Goal: Information Seeking & Learning: Learn about a topic

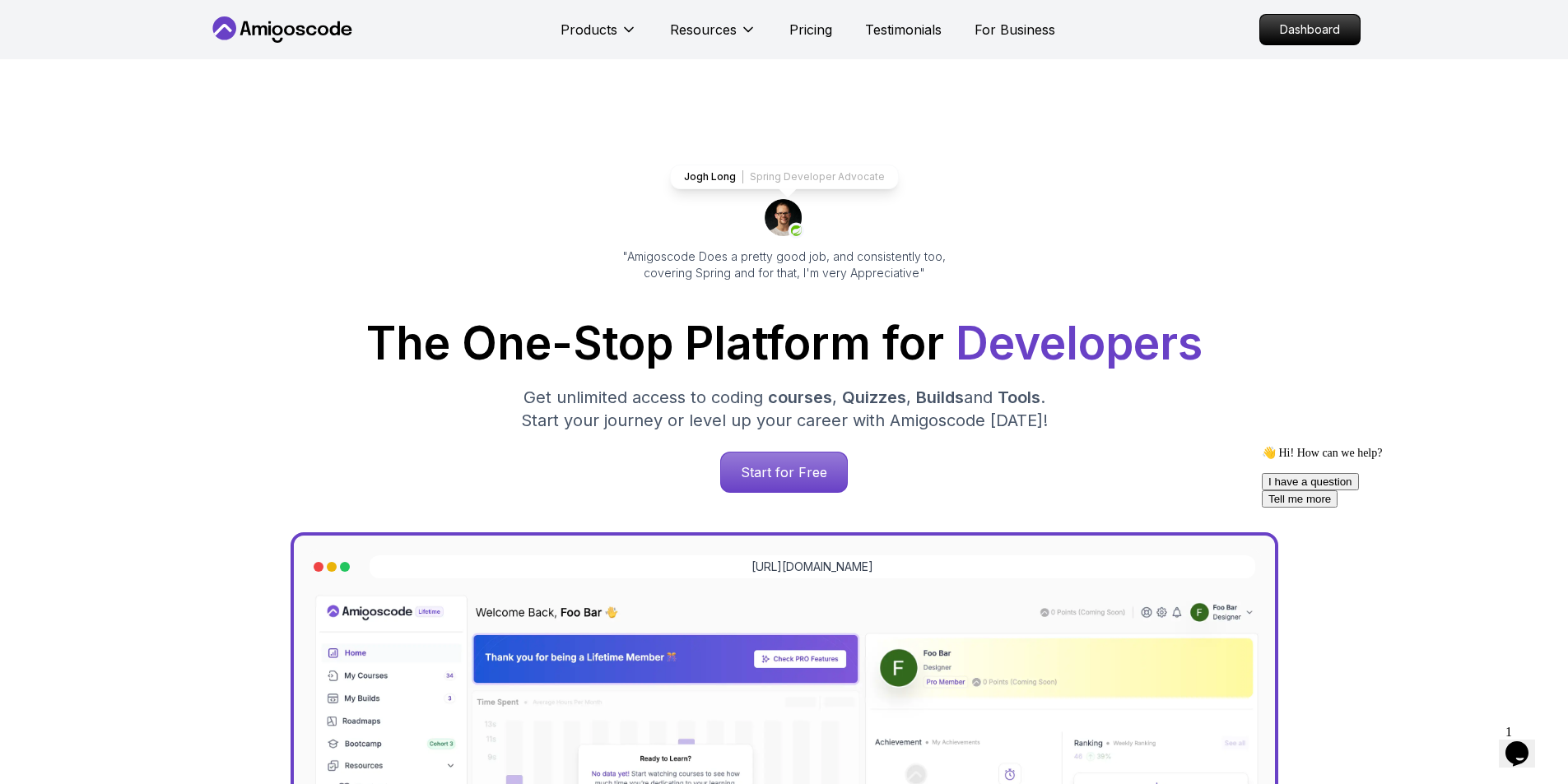
click at [283, 24] on icon at bounding box center [283, 29] width 149 height 26
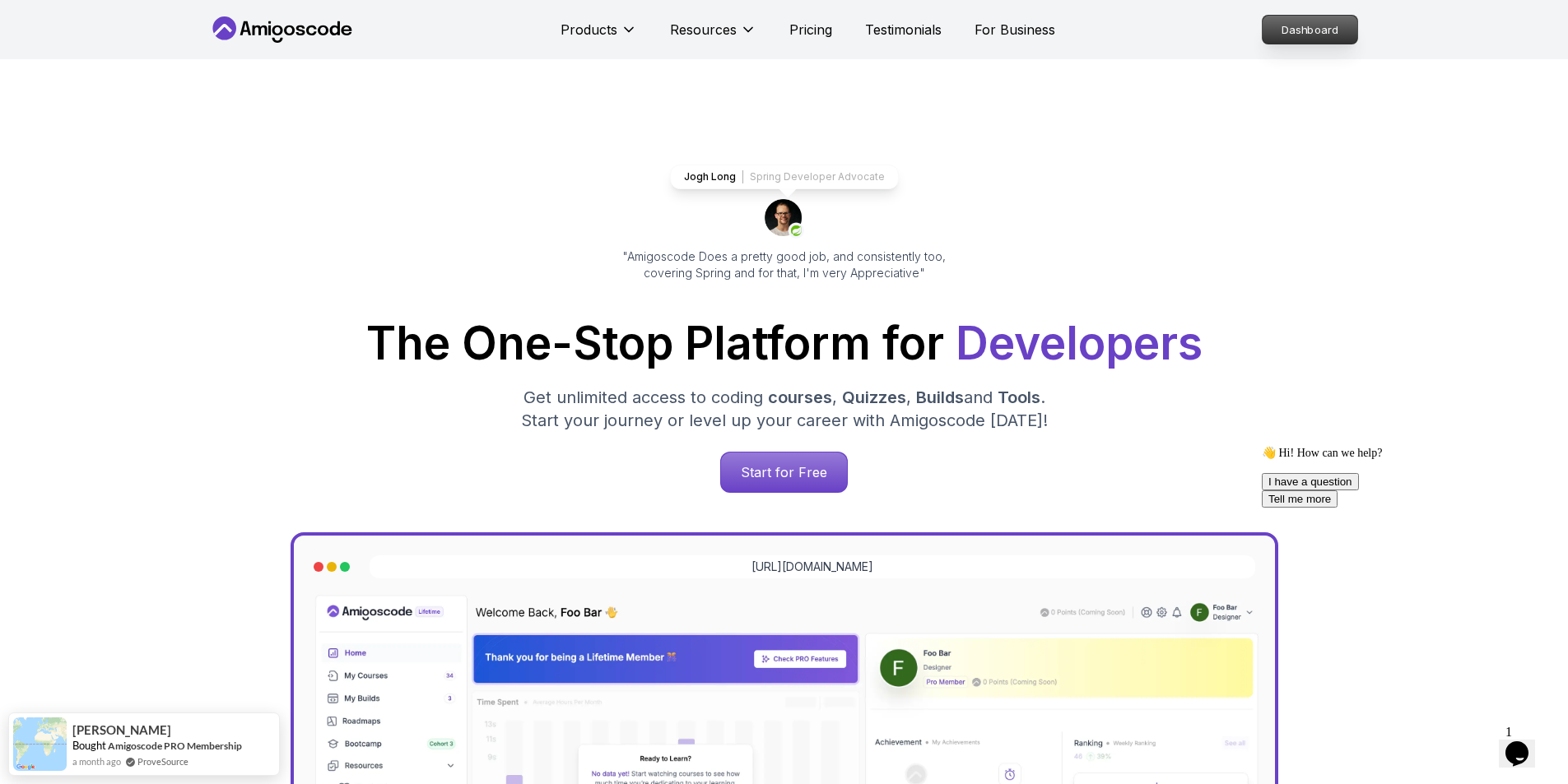
click at [1297, 31] on p "Dashboard" at bounding box center [1309, 29] width 95 height 28
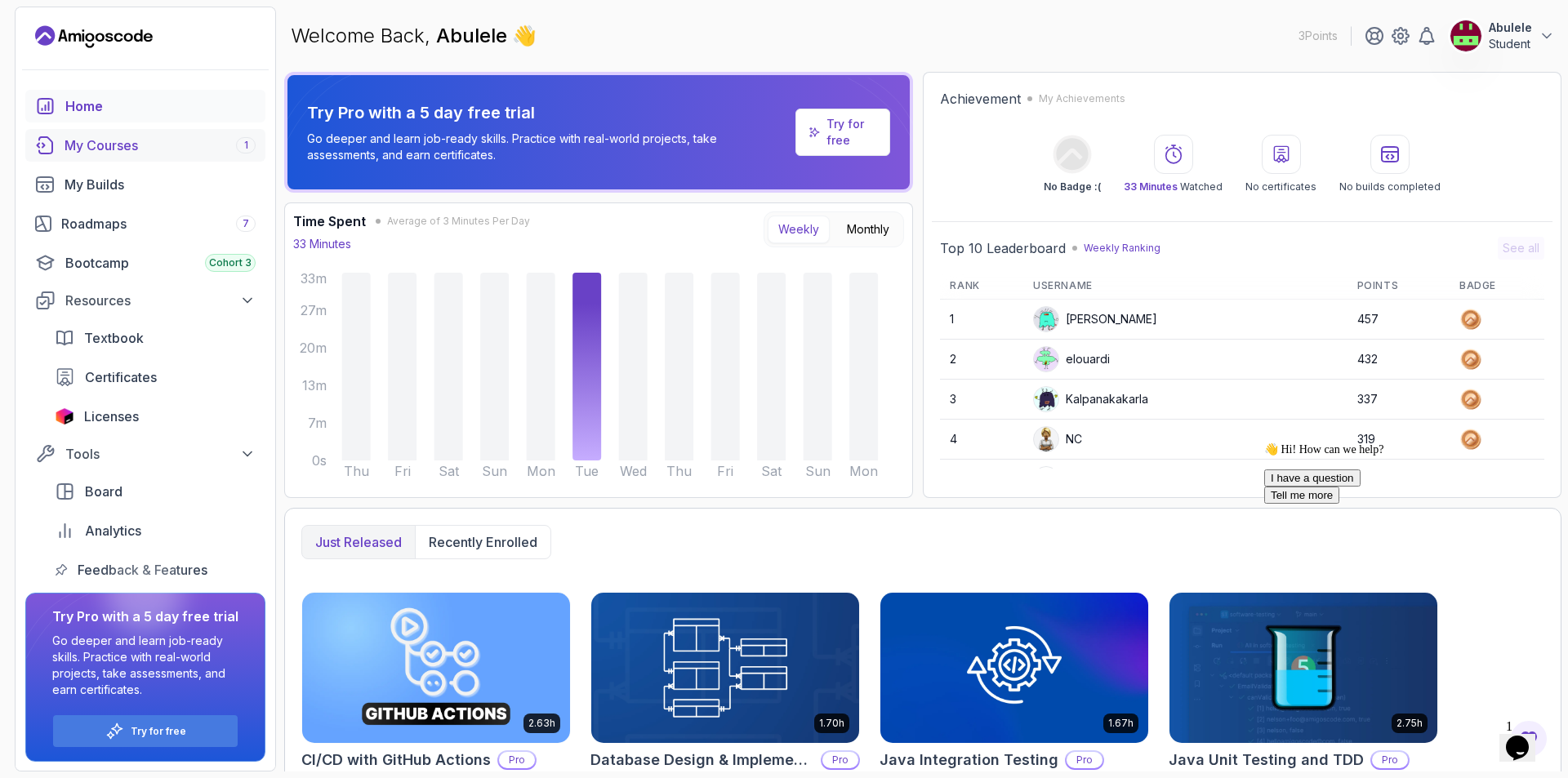
click at [114, 147] on div "My Courses 1" at bounding box center [160, 145] width 191 height 19
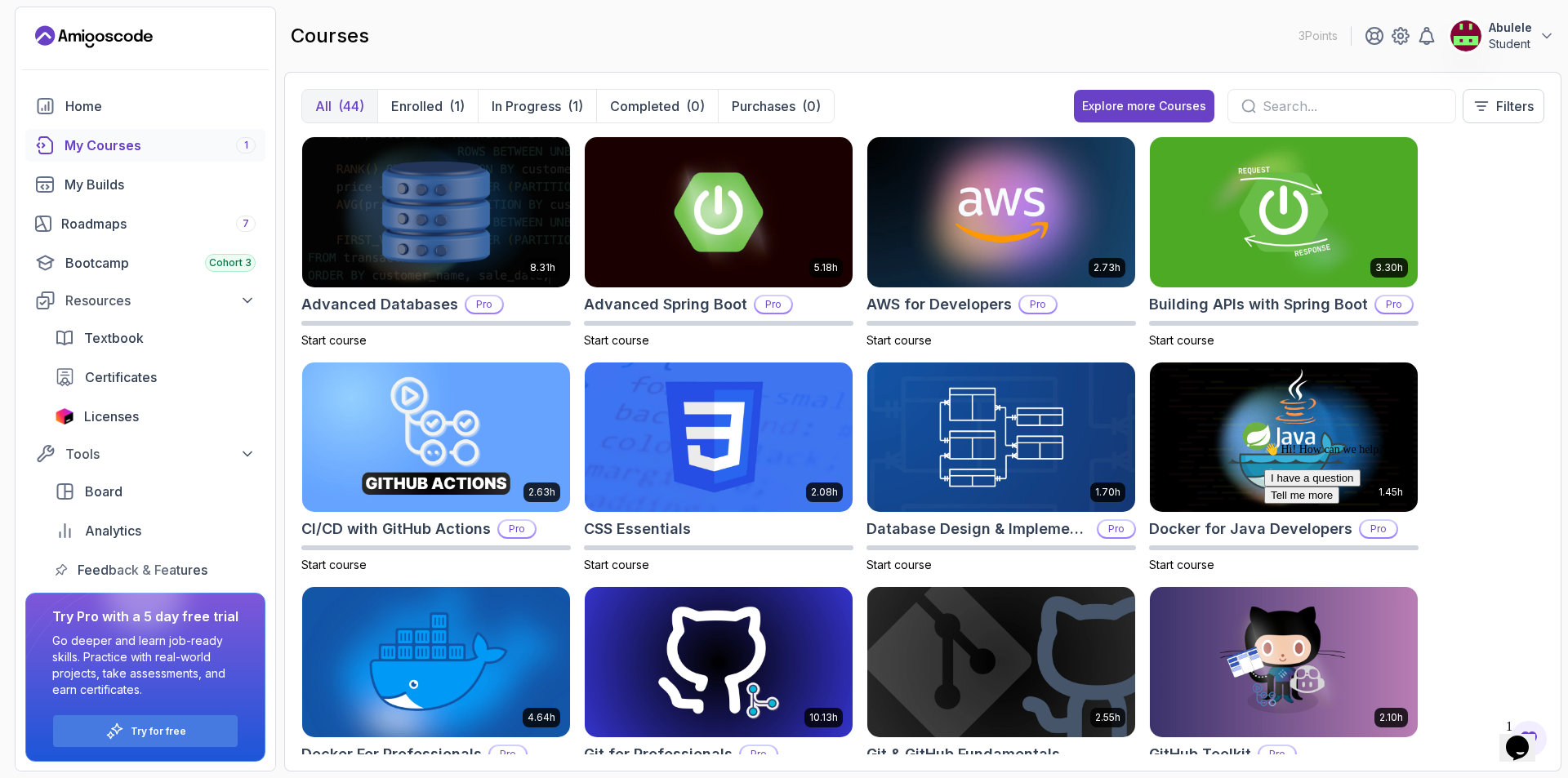
click at [168, 144] on div "My Courses 1" at bounding box center [160, 145] width 191 height 19
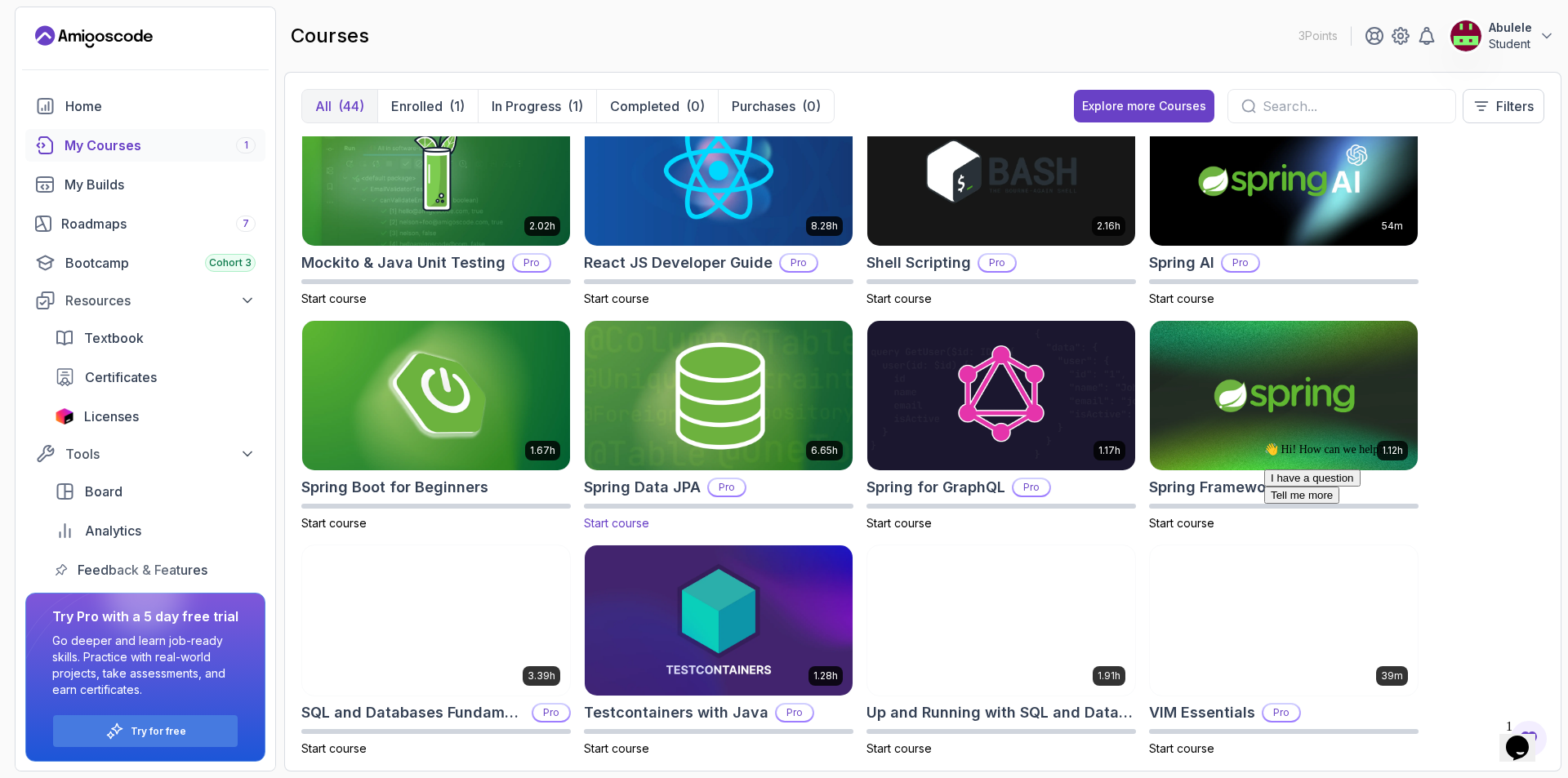
scroll to position [1863, 0]
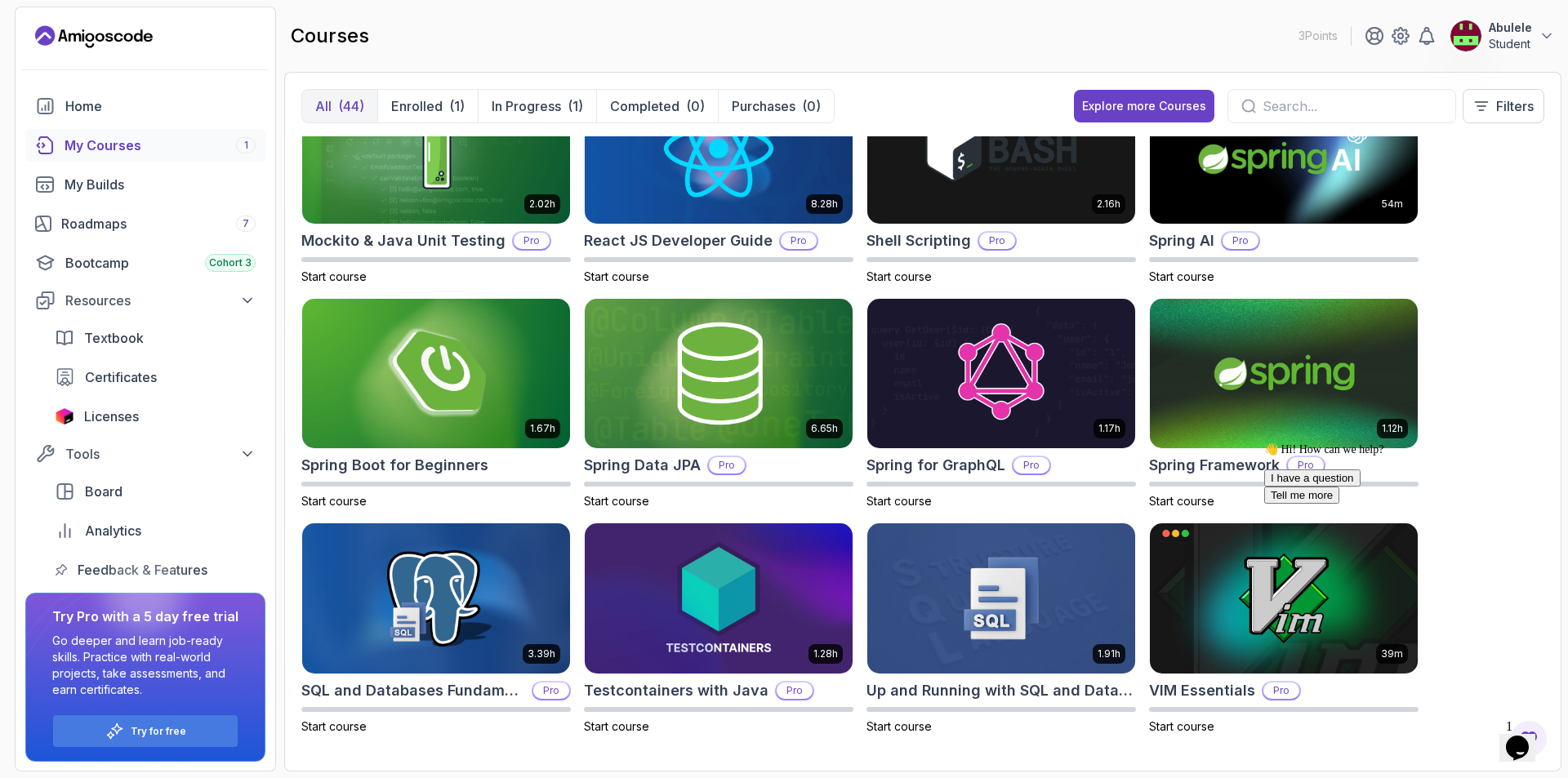
click at [1507, 474] on div "👋 Hi! How can we help? I have a question Tell me more" at bounding box center [1410, 473] width 294 height 61
click at [1497, 474] on div "👋 Hi! How can we help? I have a question Tell me more" at bounding box center [1410, 473] width 294 height 61
click at [1555, 384] on div "All (44) Enrolled (1) In Progress (1) Completed (0) Purchases (0) Explore more …" at bounding box center [923, 421] width 1277 height 700
click at [1555, 338] on section "3 Points Abulele Student Home My Courses 1 My Builds Roadmaps 7 Bootcamp Cohort…" at bounding box center [784, 389] width 1568 height 778
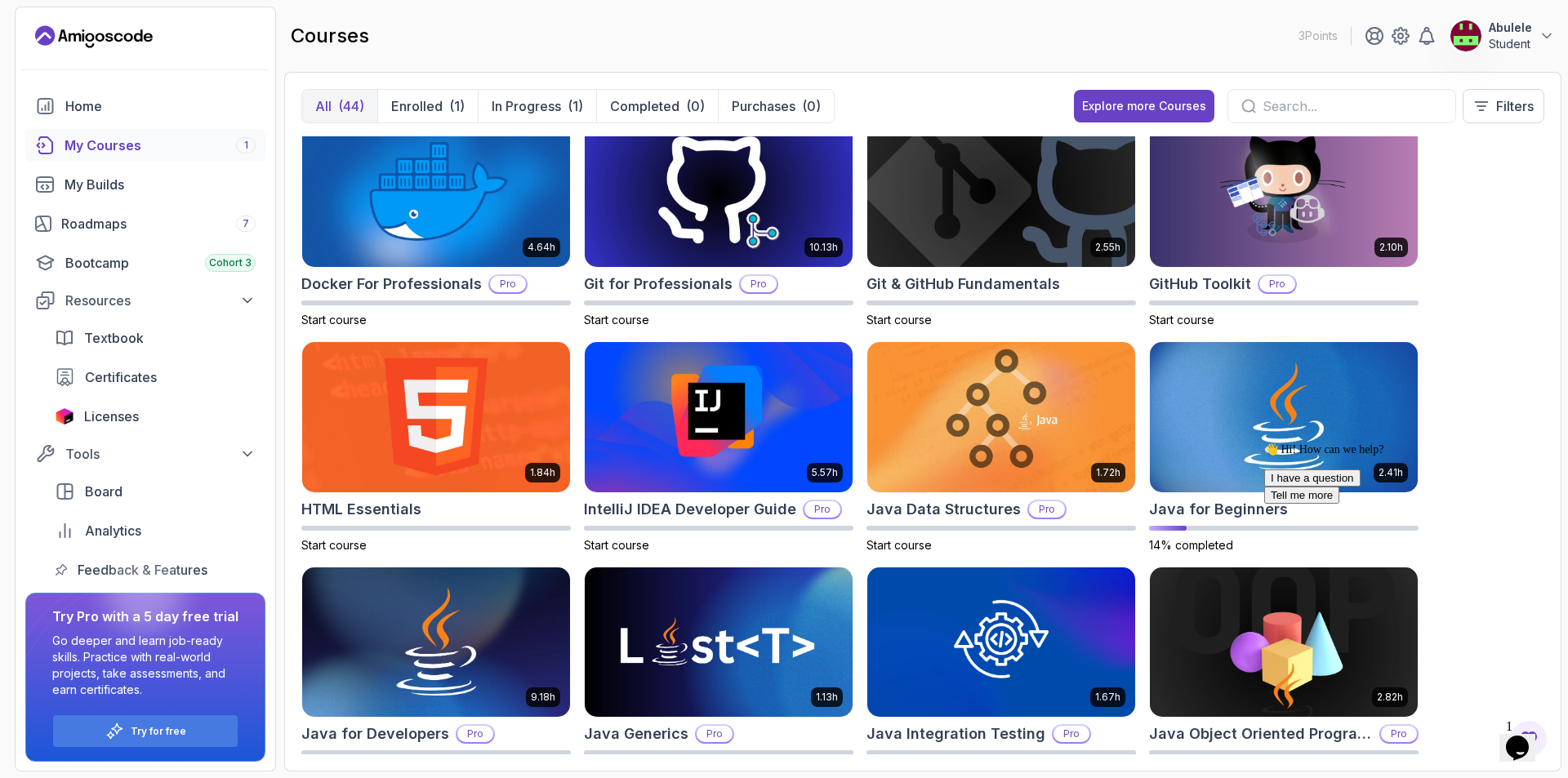
scroll to position [490, 0]
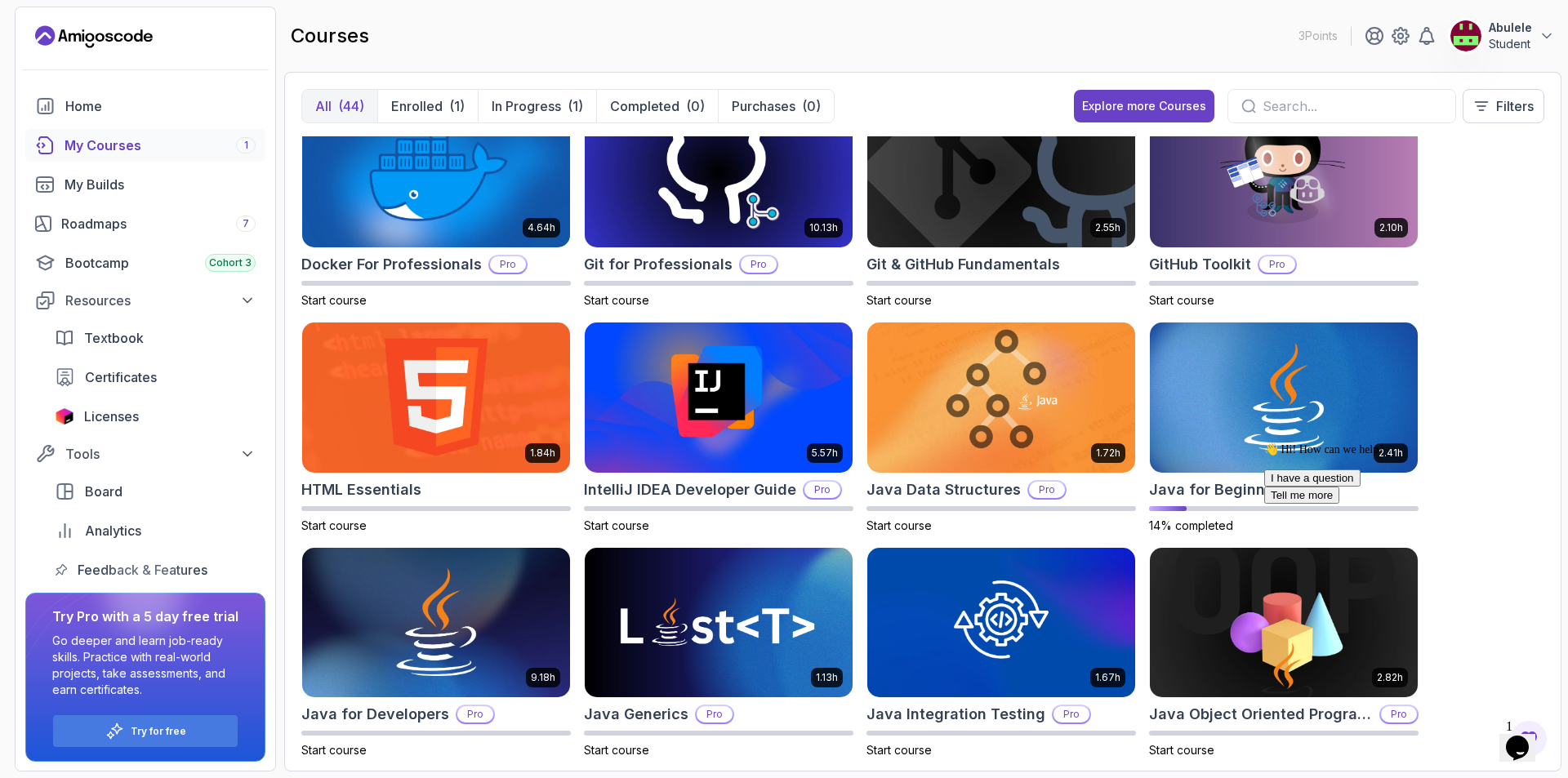
click at [1535, 349] on div "8.31h Advanced Databases Pro Start course 5.18h Advanced Spring Boot Pro Start …" at bounding box center [923, 445] width 1243 height 618
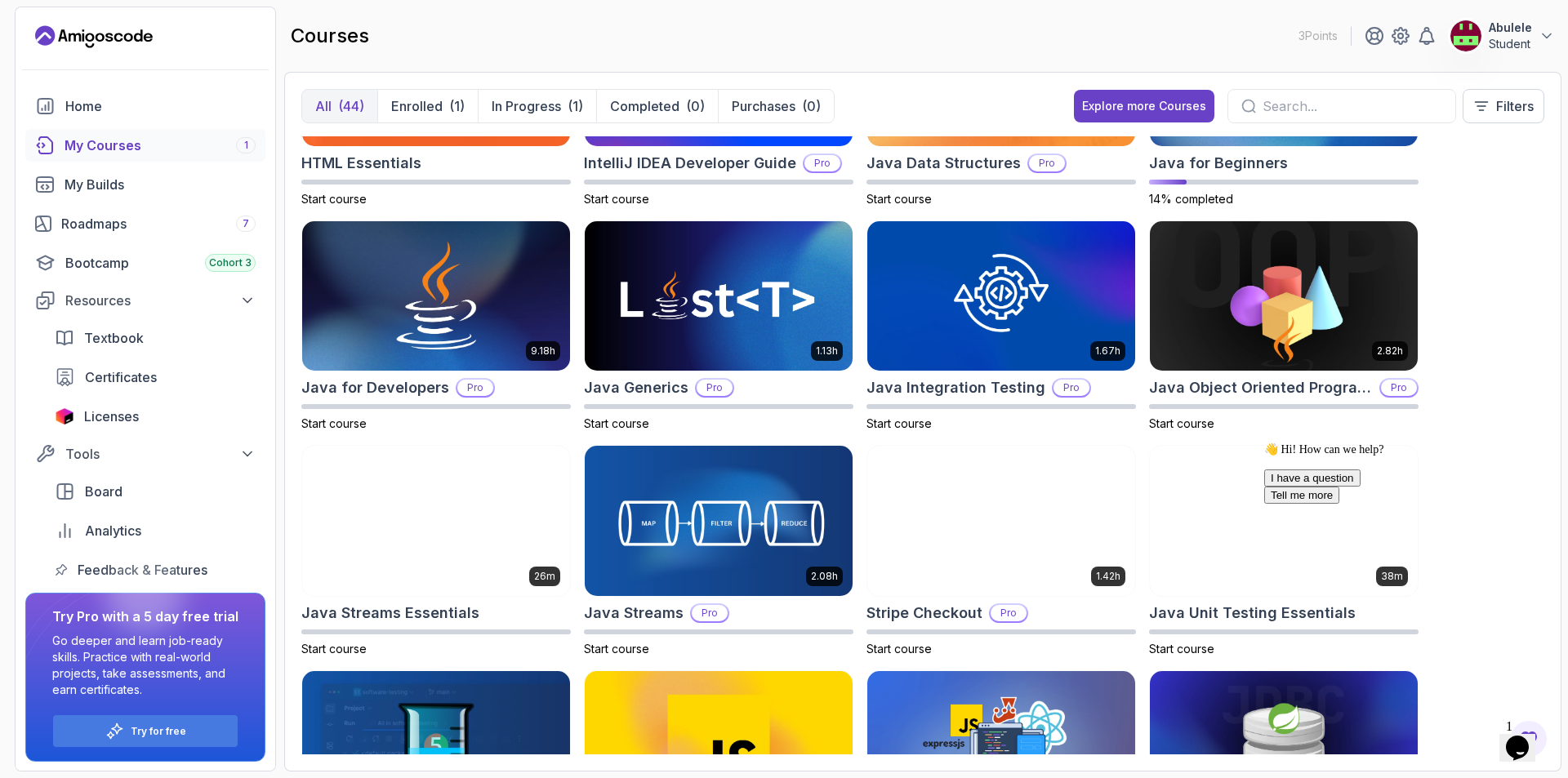
scroll to position [898, 0]
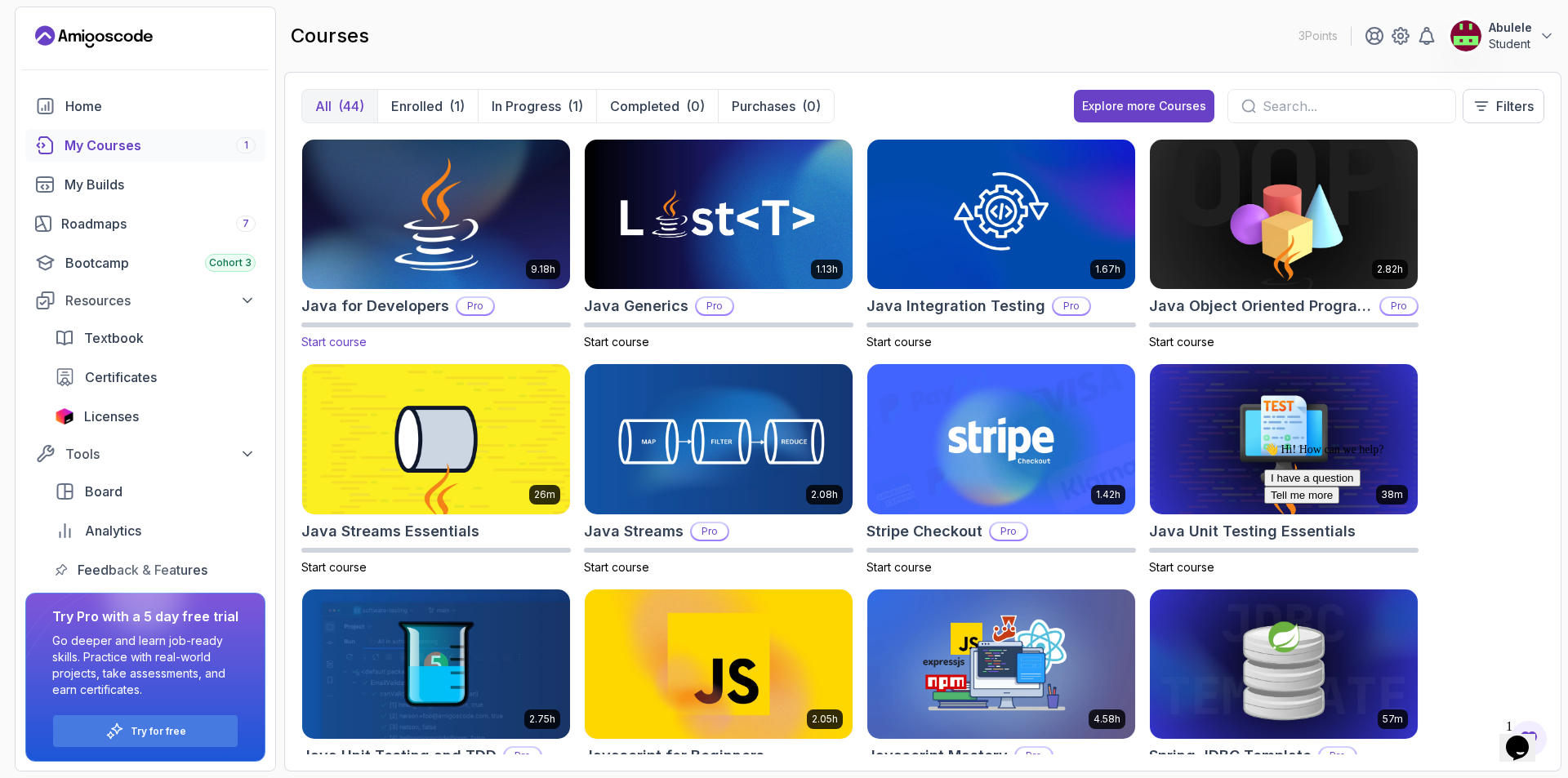
click at [479, 268] on img at bounding box center [436, 214] width 280 height 158
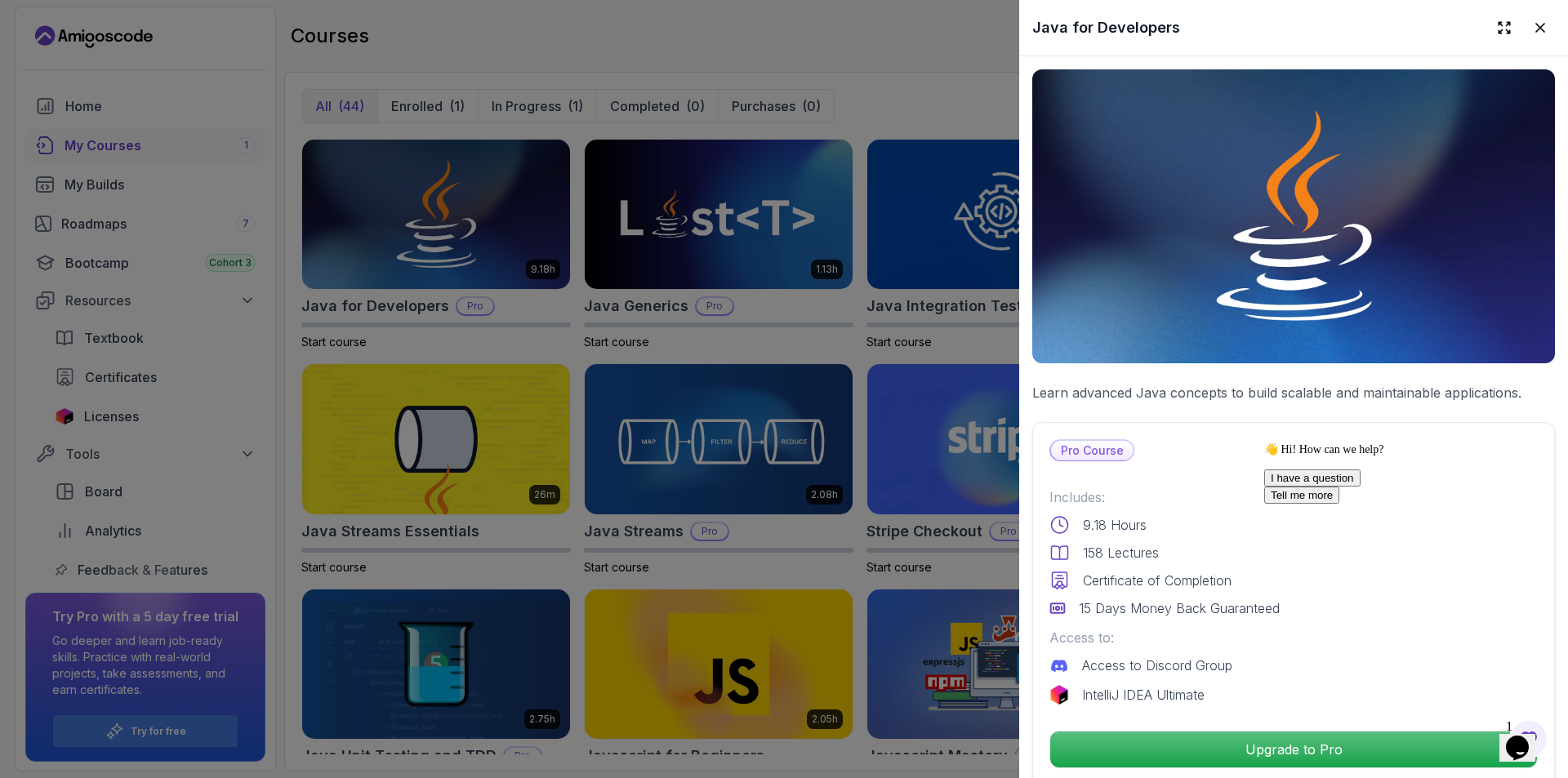
click at [1516, 483] on div "👋 Hi! How can we help? I have a question Tell me more" at bounding box center [1410, 473] width 294 height 61
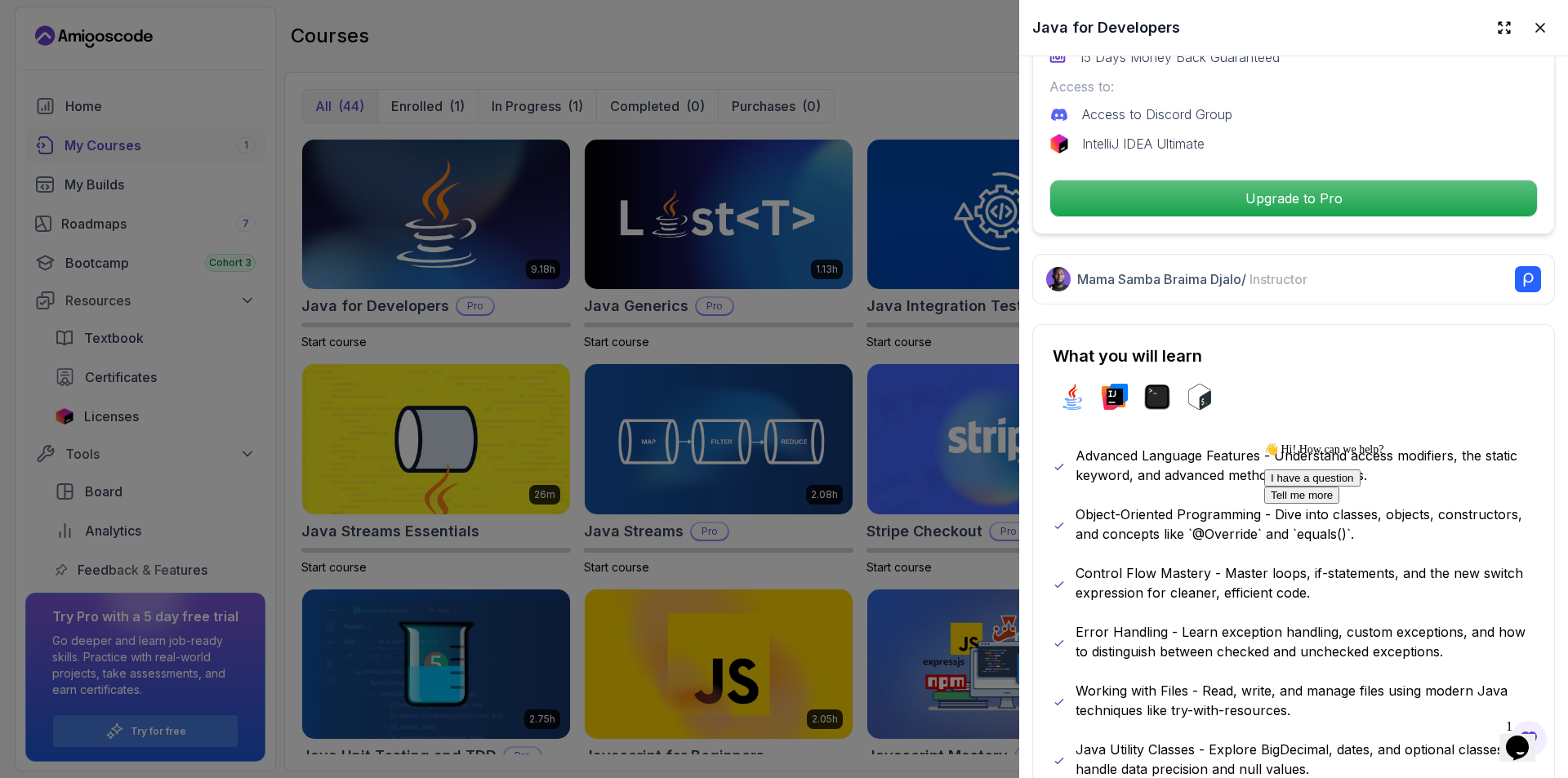
scroll to position [306, 0]
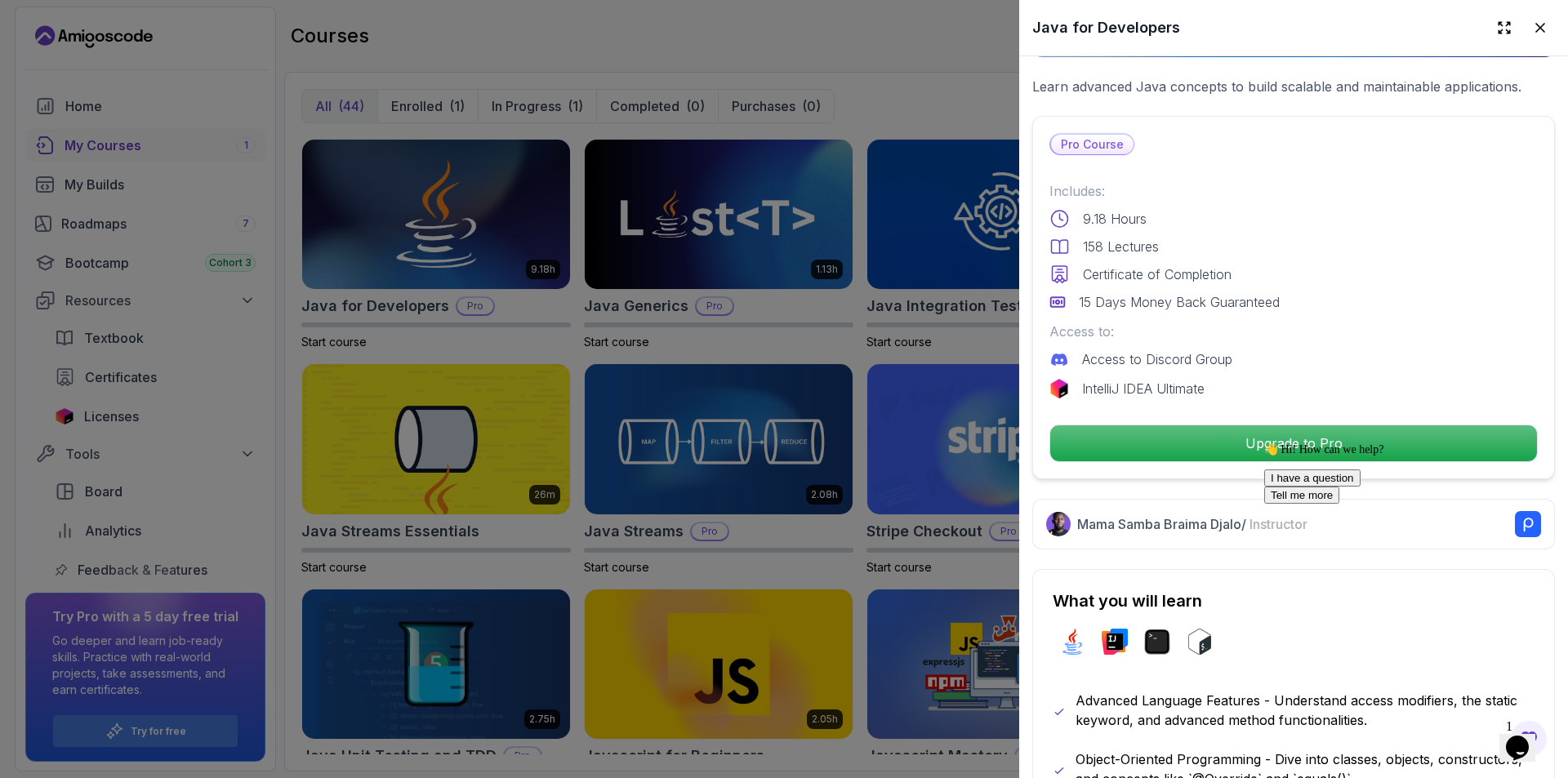
click at [1325, 442] on div "👋 Hi! How can we help? I have a question Tell me more" at bounding box center [1410, 473] width 294 height 61
click at [1487, 280] on div "Includes: 9.18 Hours 158 Lectures Certificate of Completion 15 Days Money Back …" at bounding box center [1293, 246] width 488 height 130
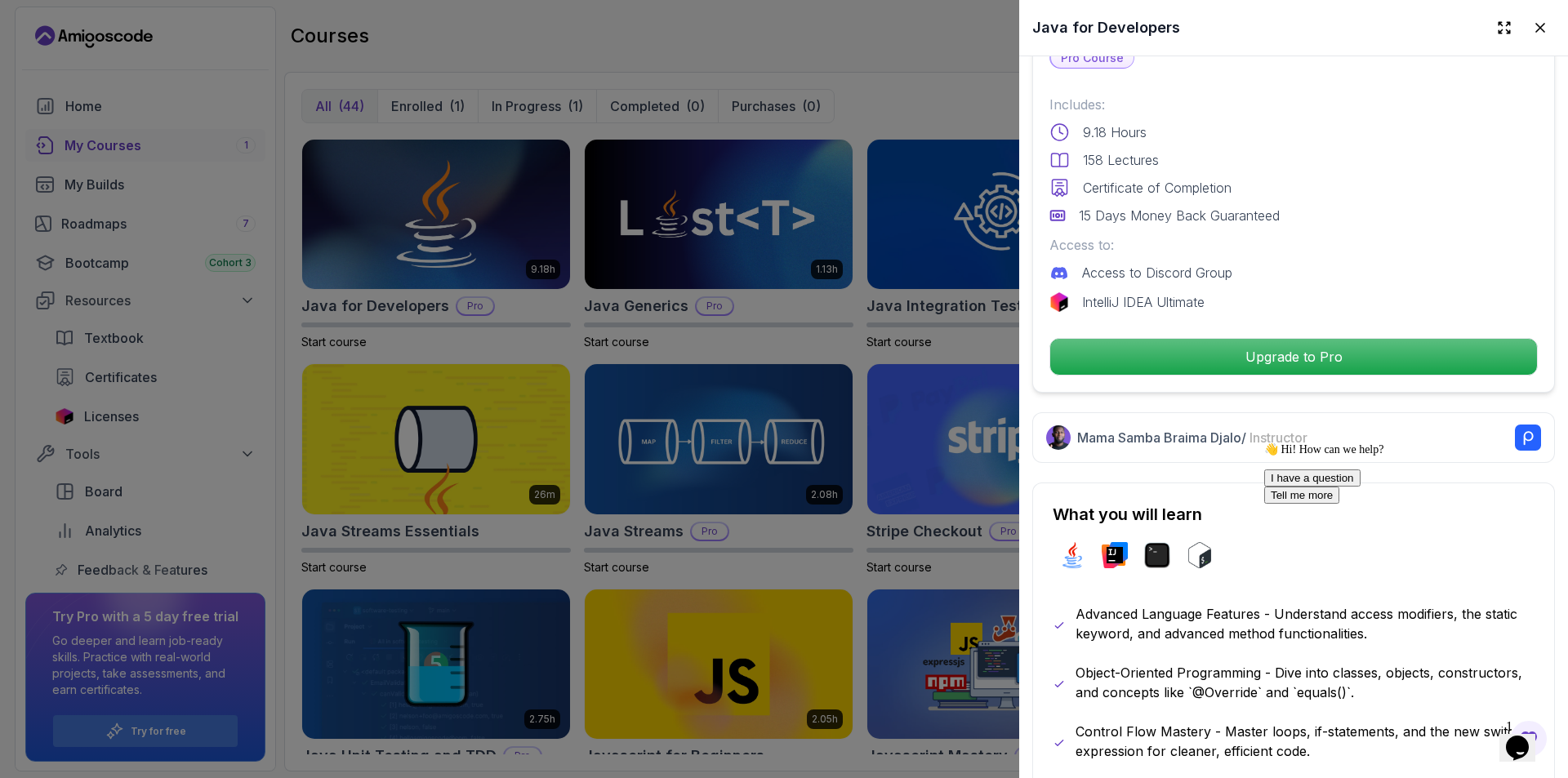
scroll to position [469, 0]
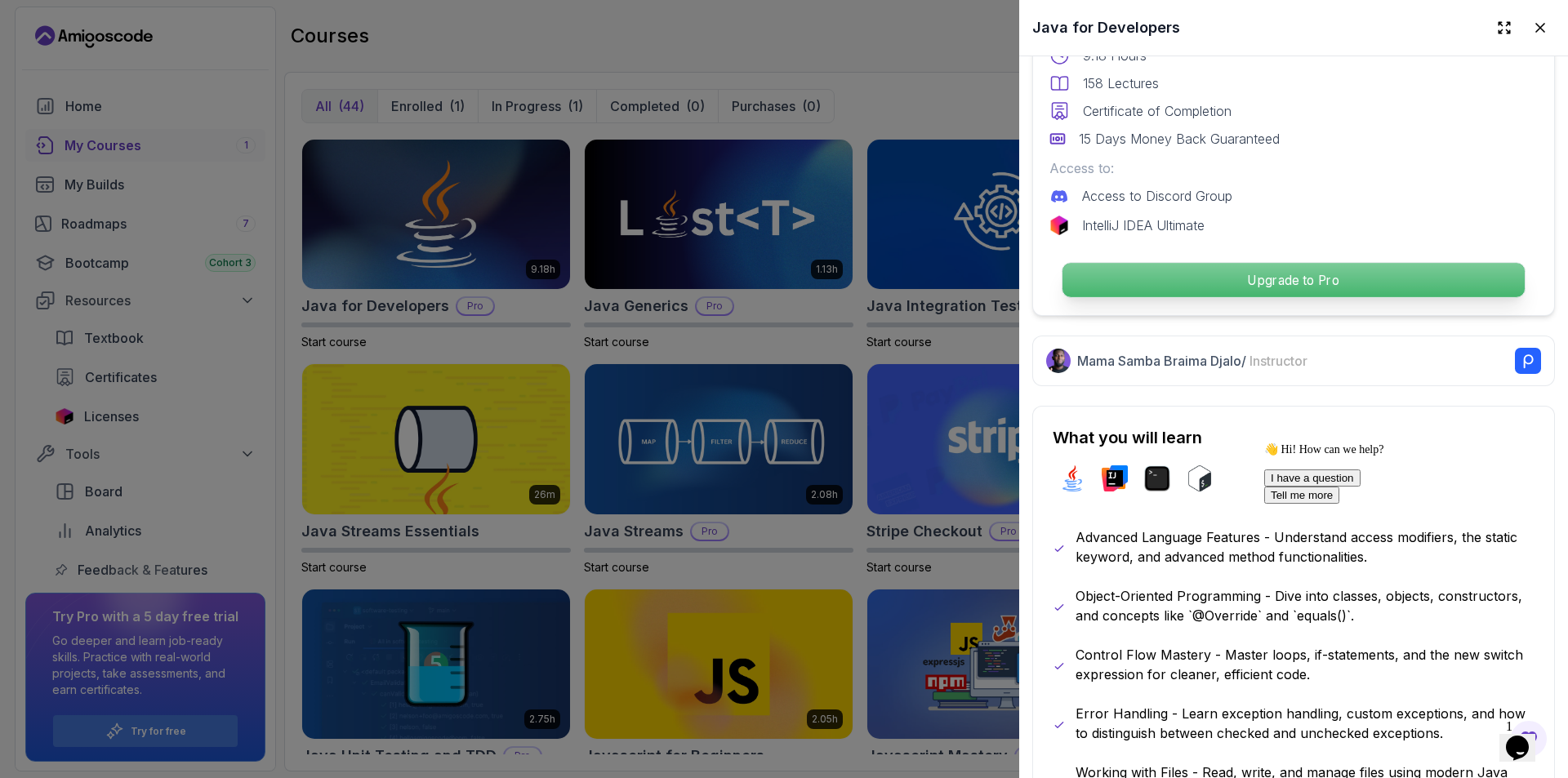
click at [1295, 275] on p "Upgrade to Pro" at bounding box center [1293, 280] width 462 height 34
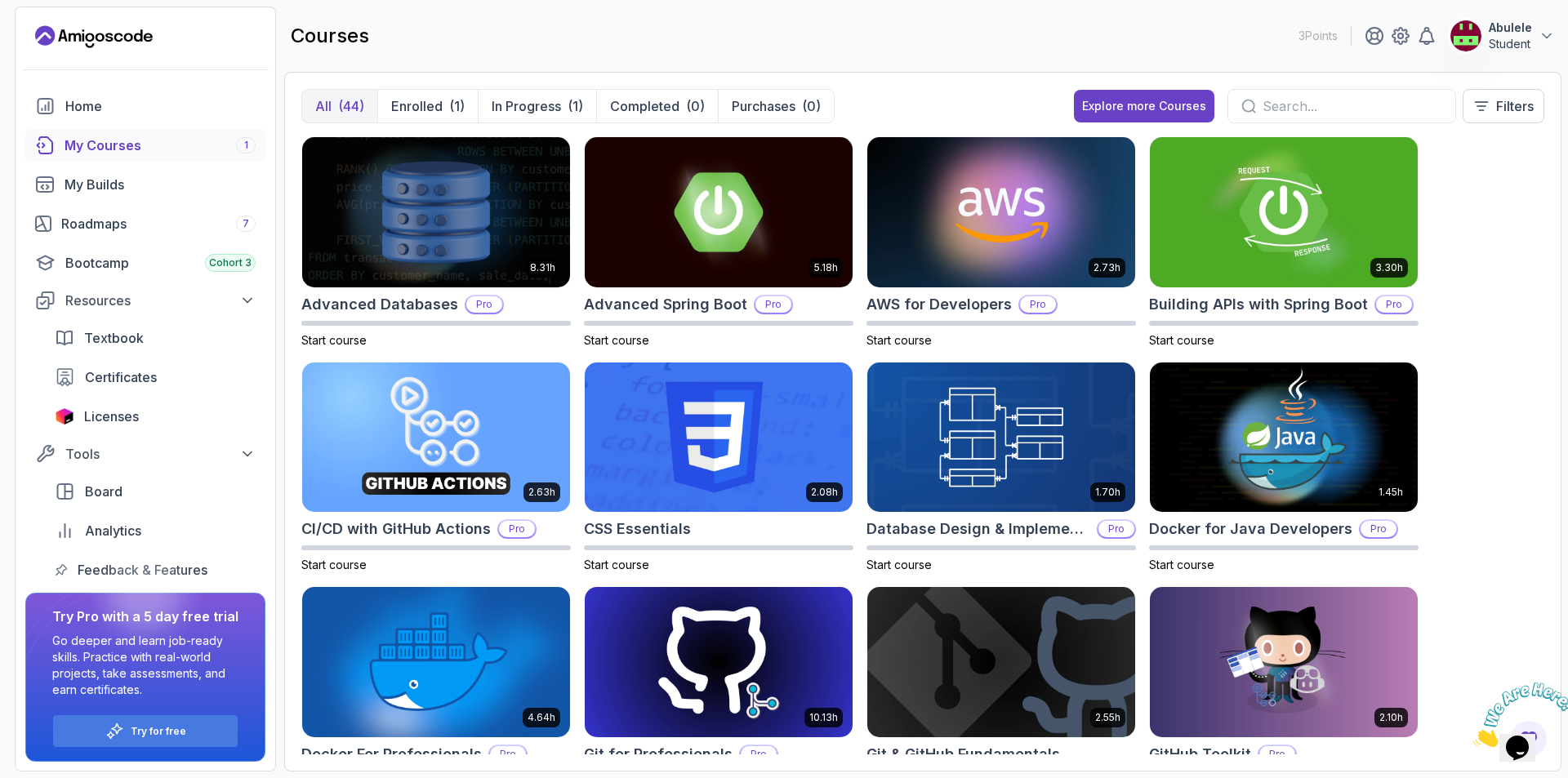
click at [1508, 193] on div "8.31h Advanced Databases Pro Start course 5.18h Advanced Spring Boot Pro Start …" at bounding box center [923, 445] width 1243 height 618
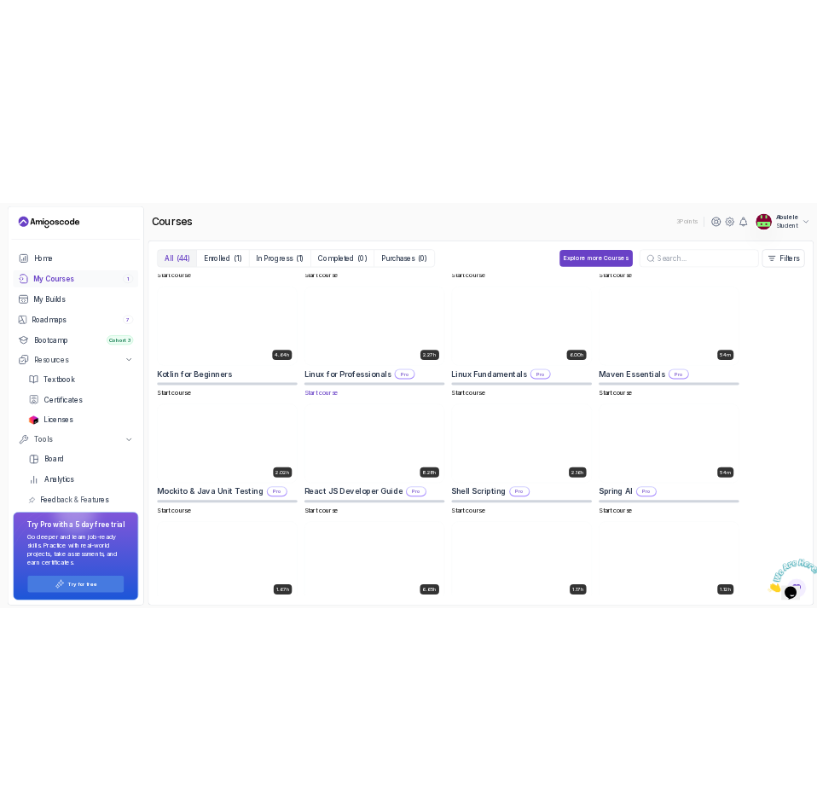
scroll to position [1947, 0]
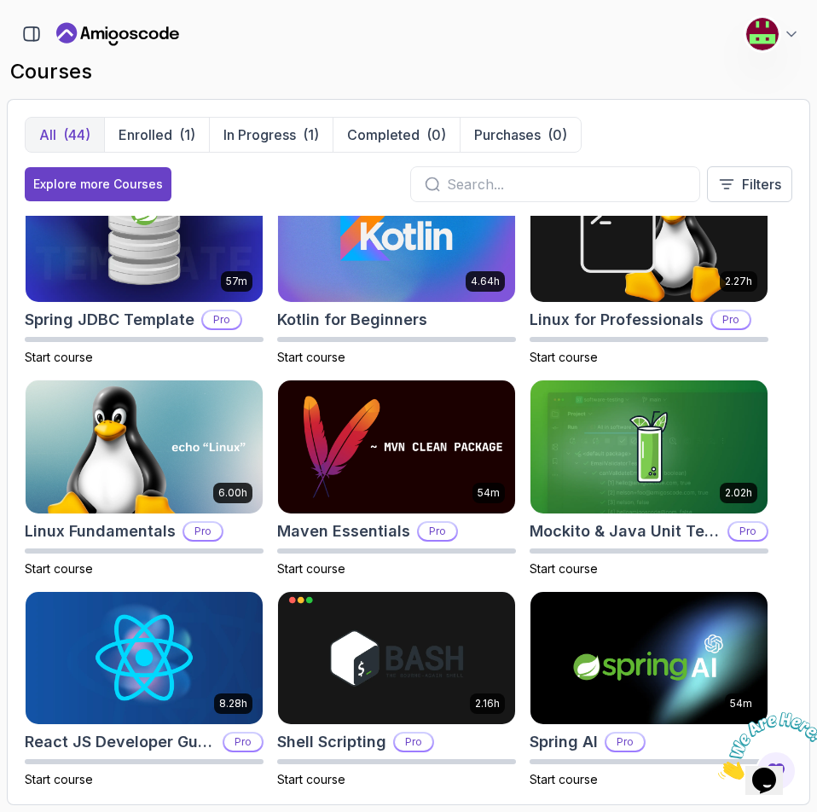
click at [803, 371] on div "All (44) Enrolled (1) In Progress (1) Completed (0) Purchases (0) Explore more …" at bounding box center [409, 452] width 804 height 706
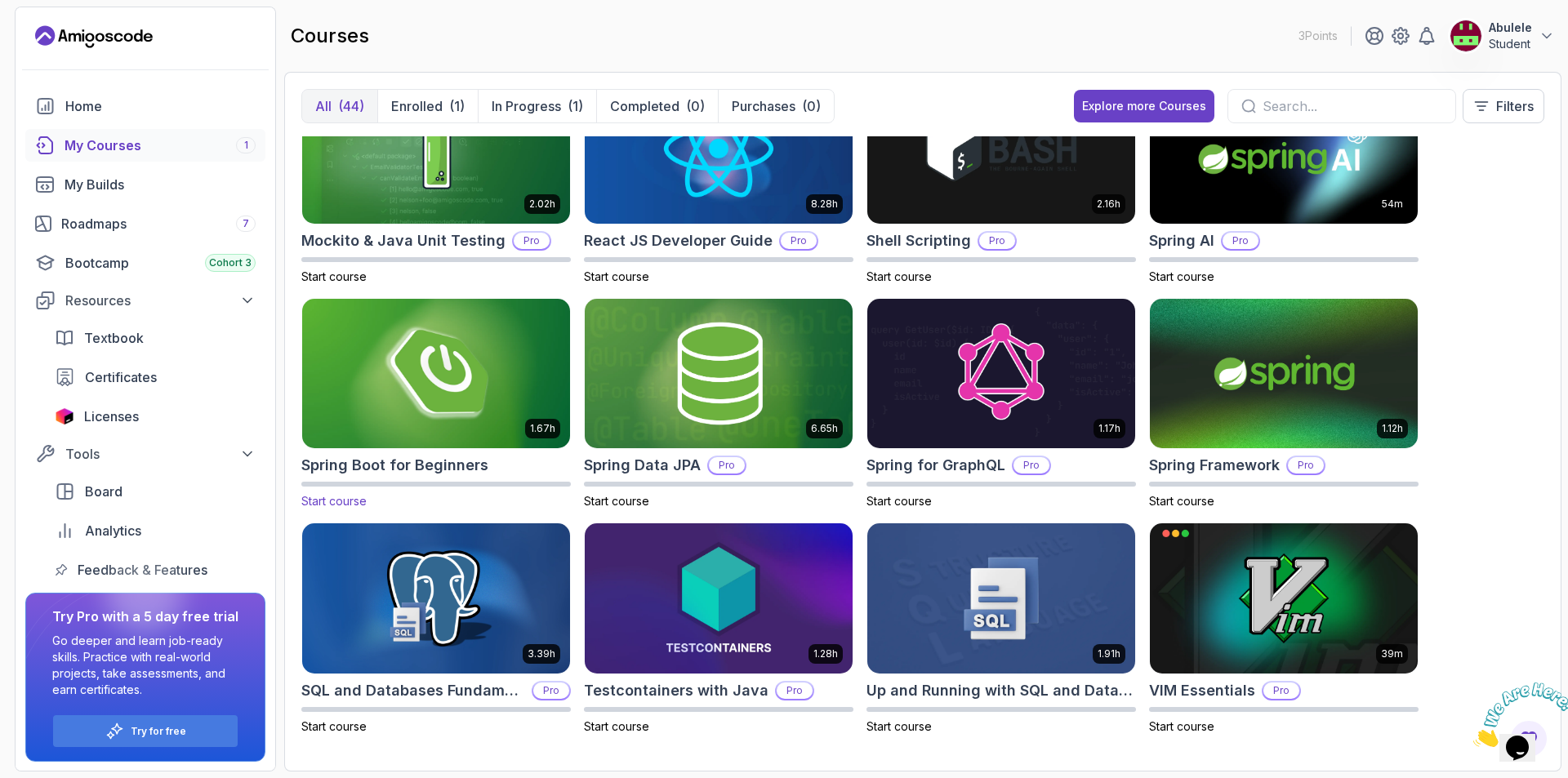
click at [500, 380] on img at bounding box center [436, 373] width 280 height 158
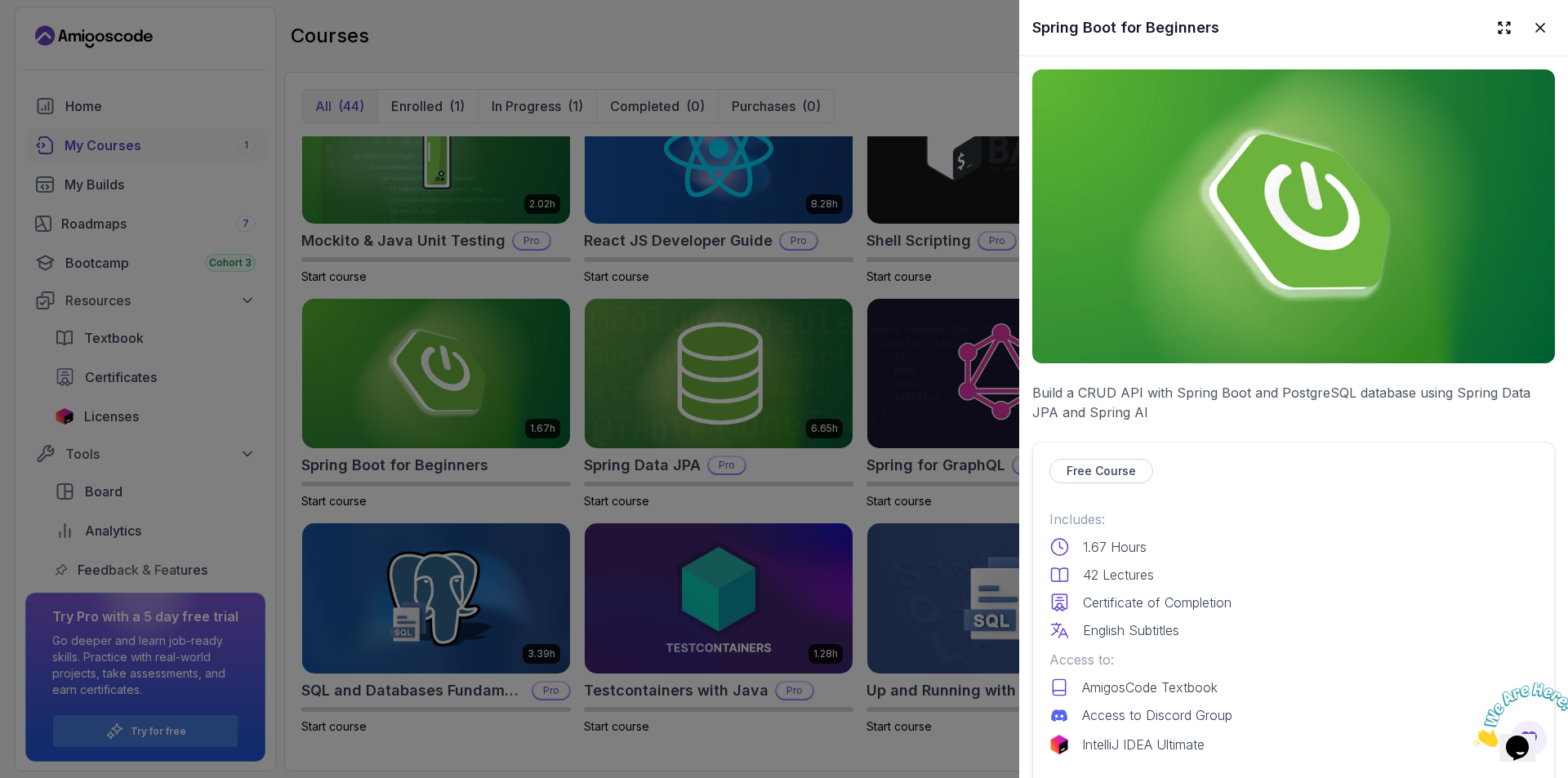
click at [1284, 268] on img at bounding box center [1293, 216] width 523 height 294
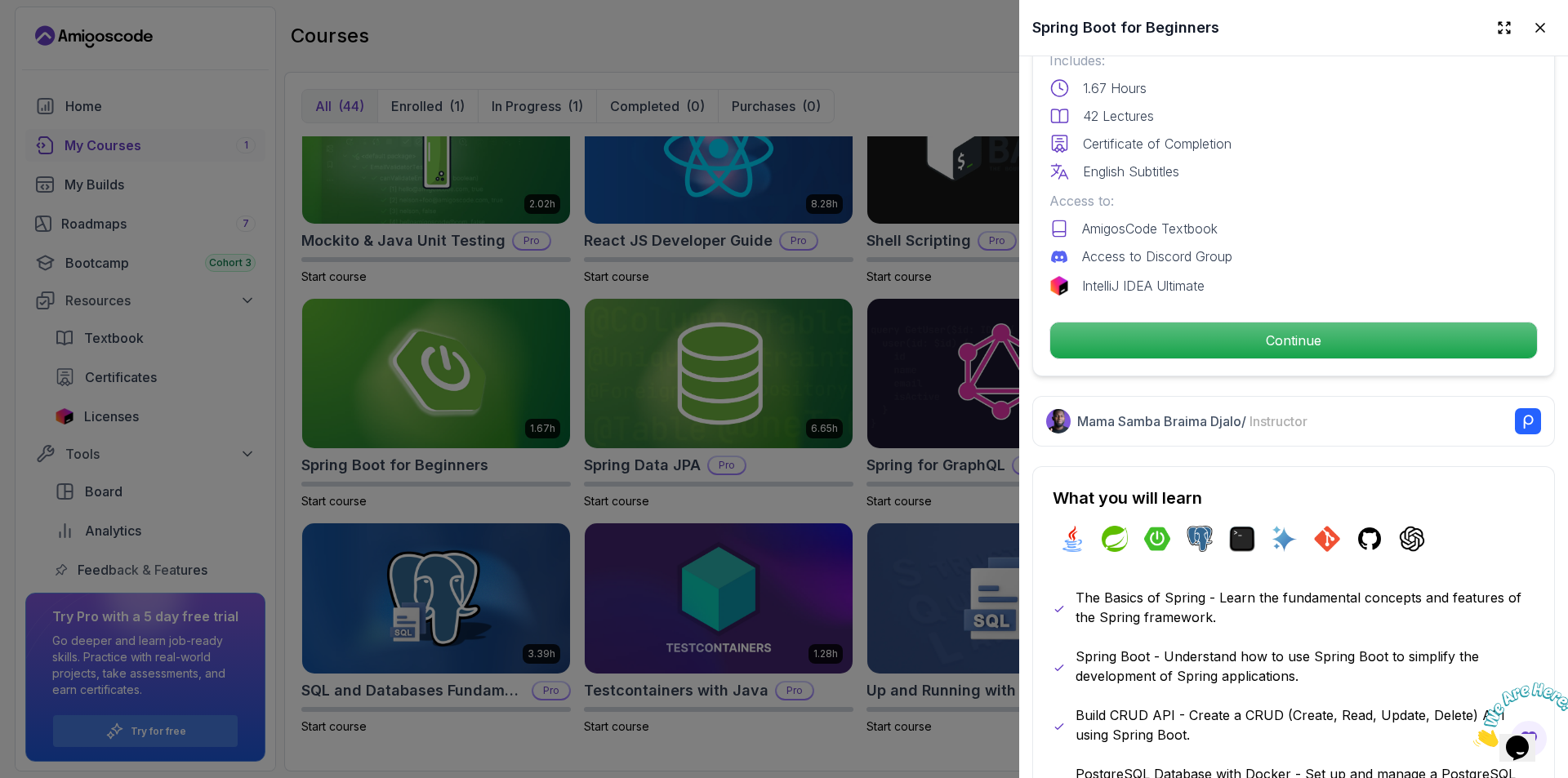
scroll to position [373, 0]
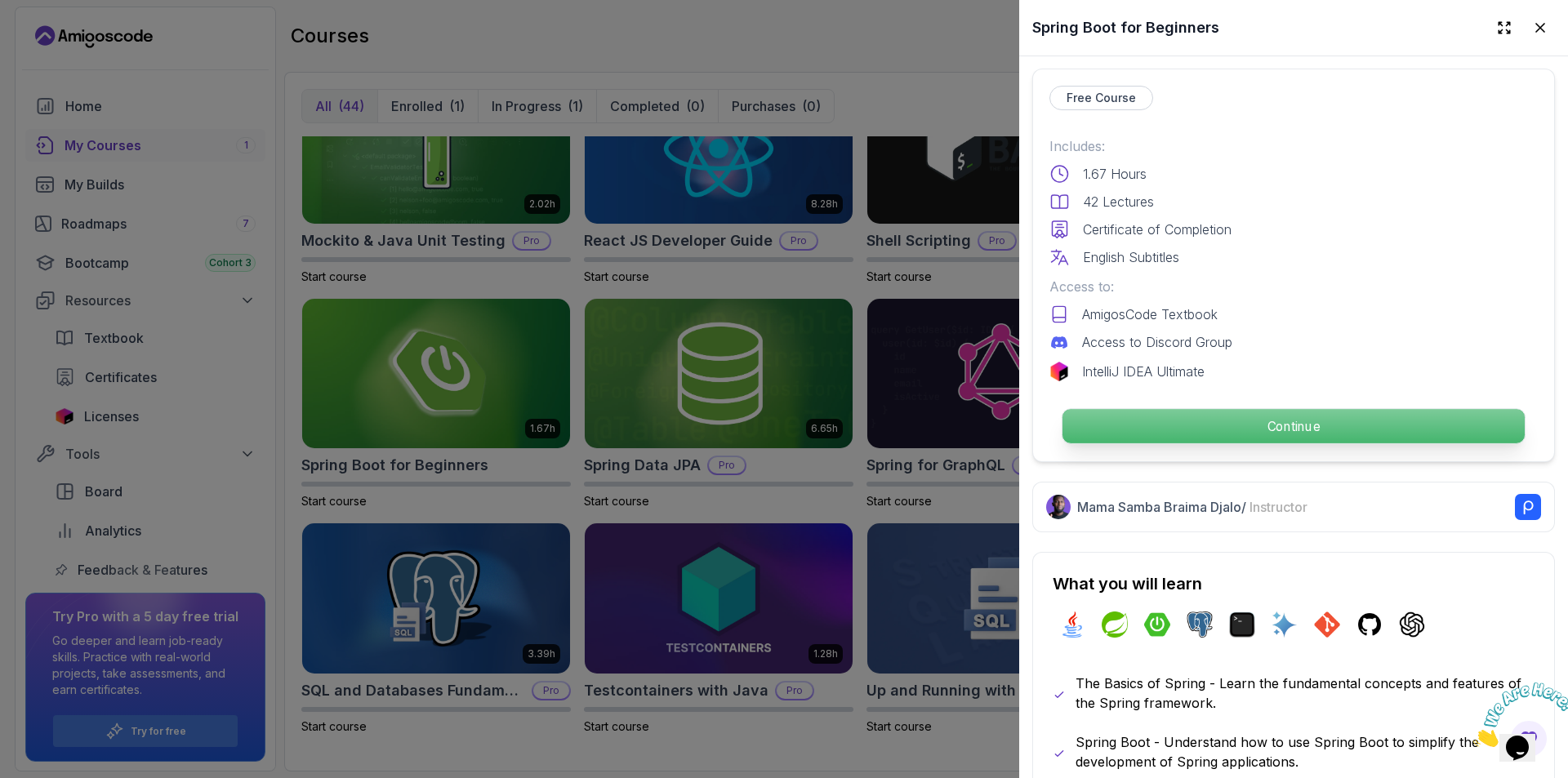
click at [1297, 419] on p "Continue" at bounding box center [1293, 426] width 462 height 34
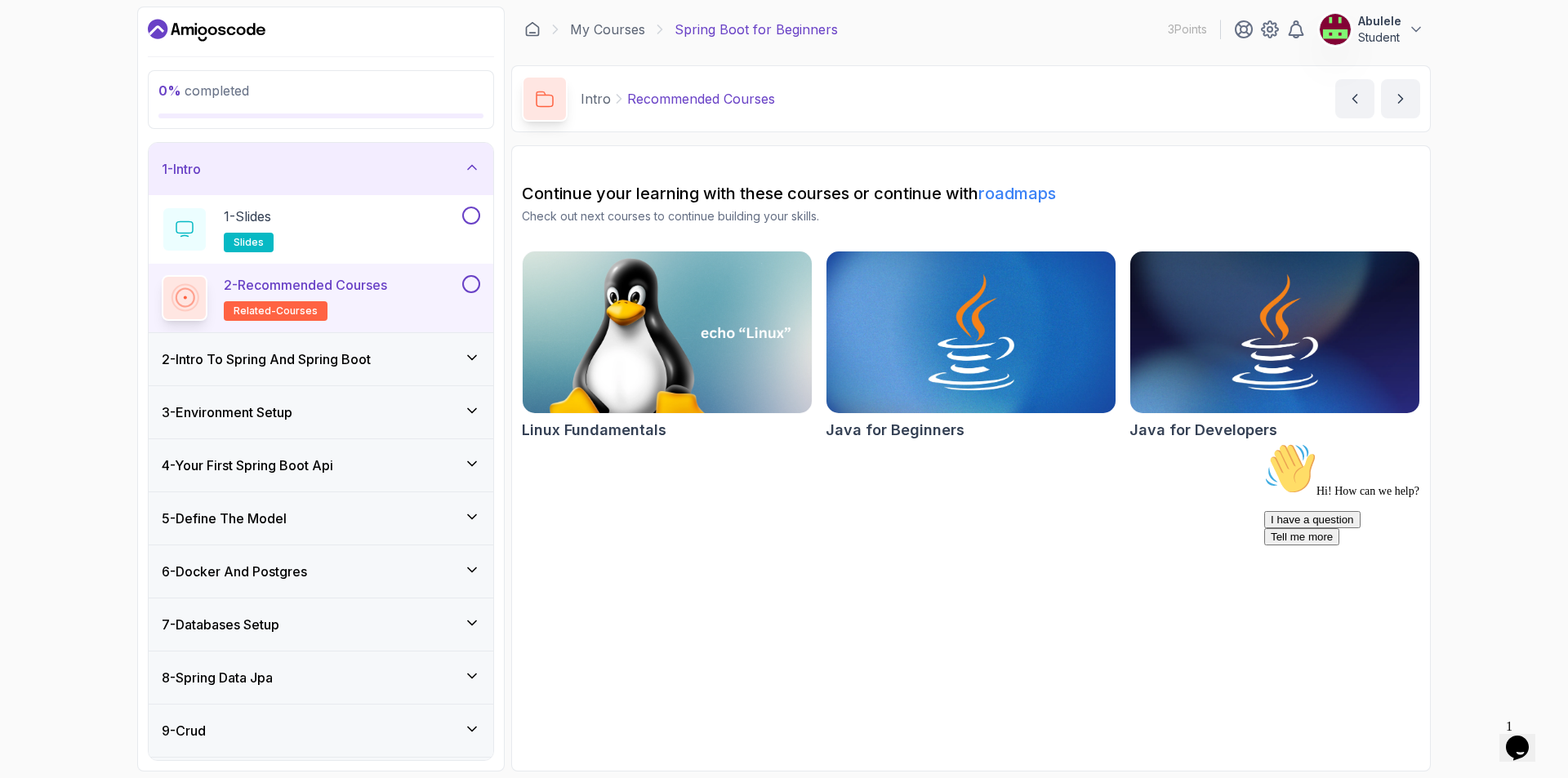
click at [473, 353] on icon at bounding box center [471, 357] width 16 height 16
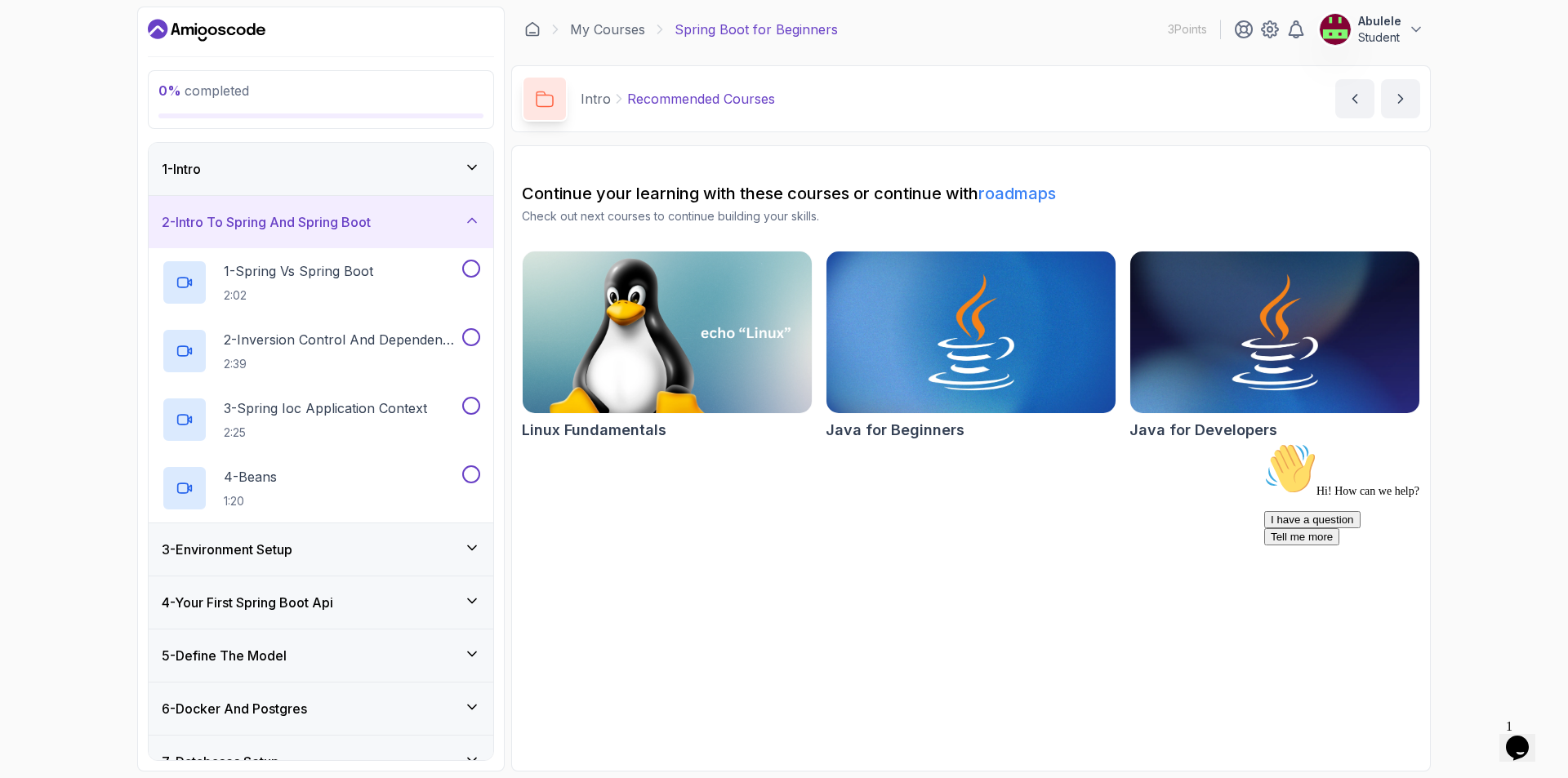
click at [474, 226] on icon at bounding box center [471, 220] width 16 height 16
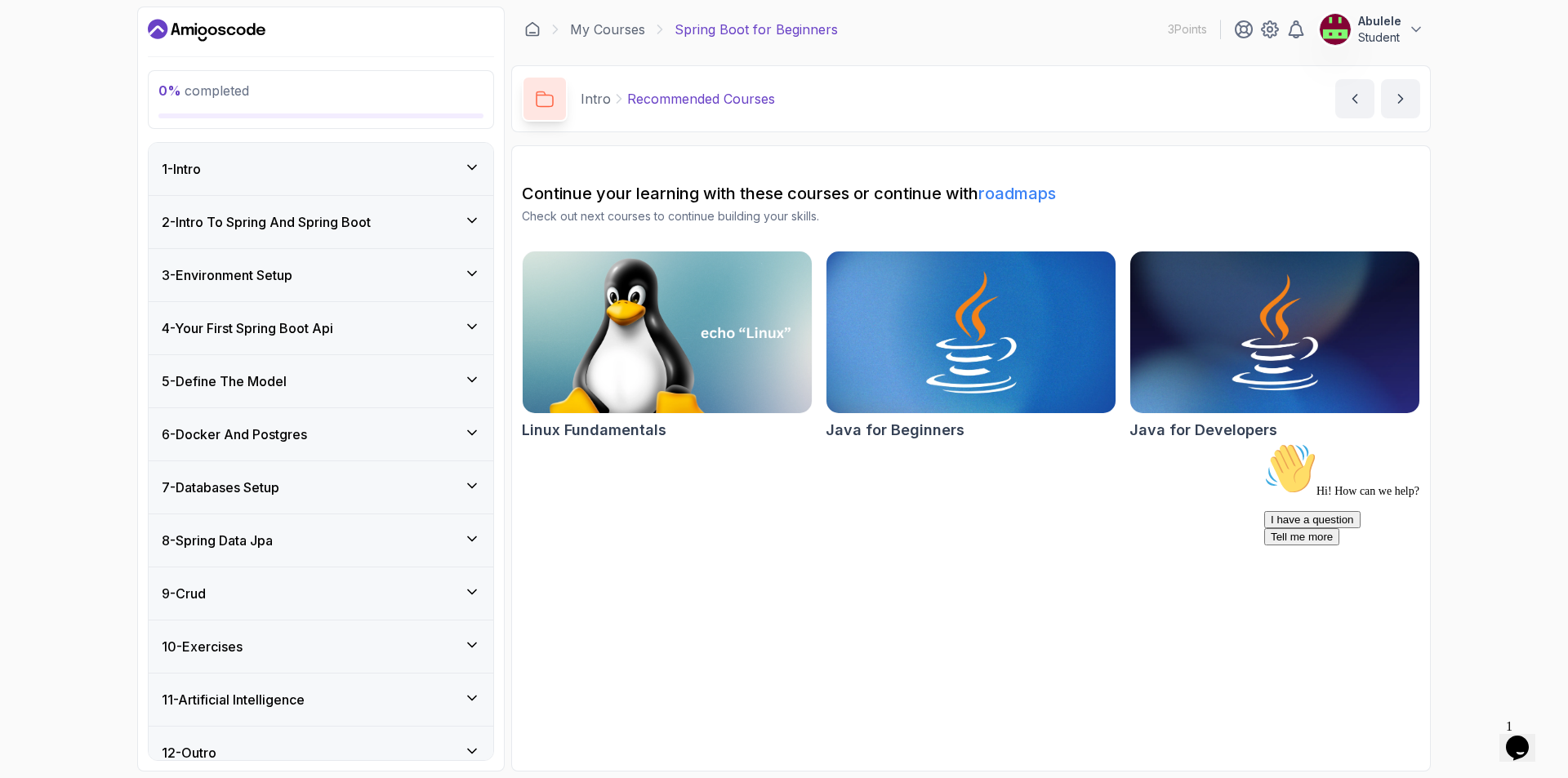
click at [966, 330] on img at bounding box center [971, 331] width 303 height 169
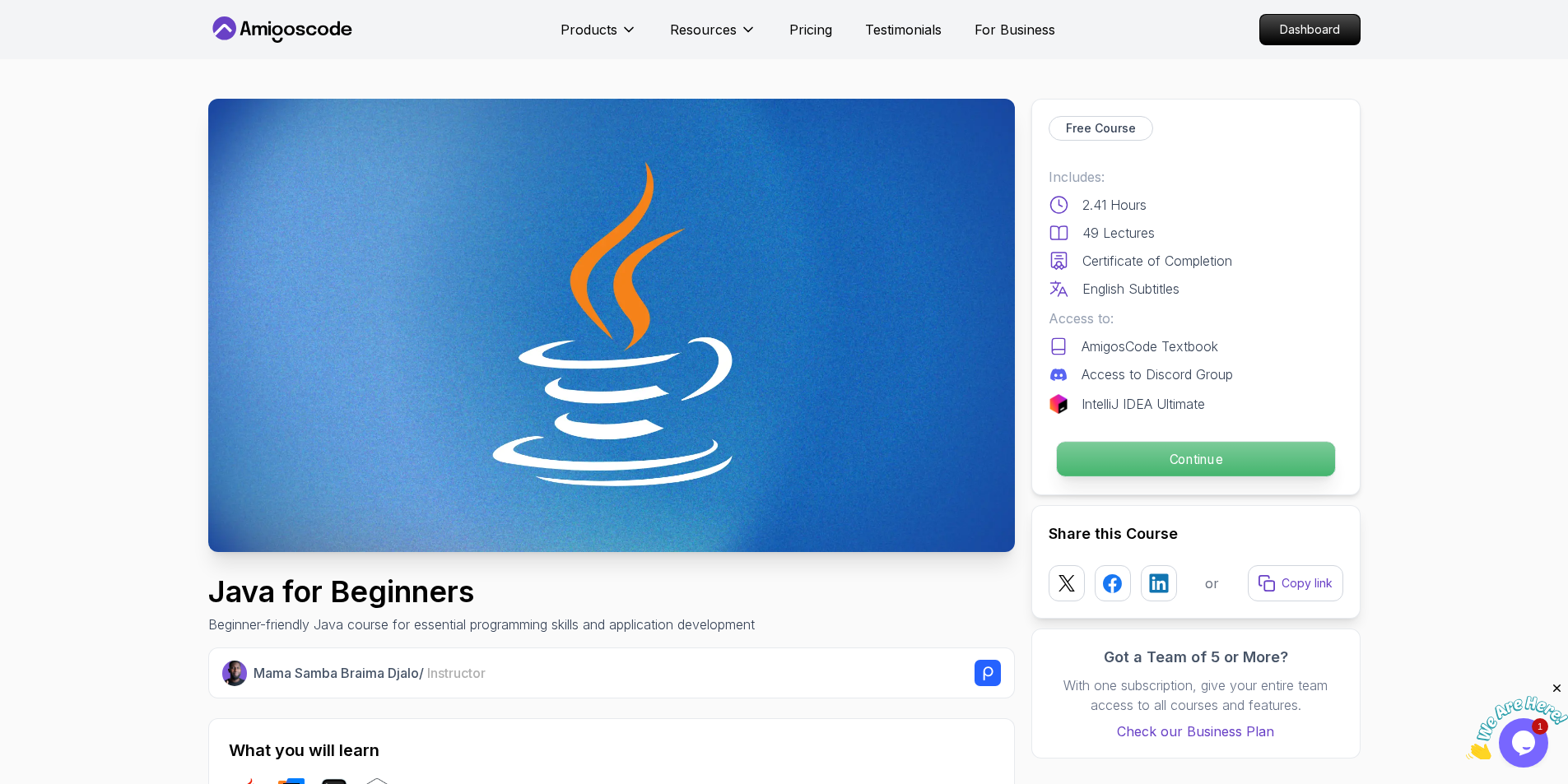
click at [1162, 461] on p "Continue" at bounding box center [1195, 459] width 278 height 35
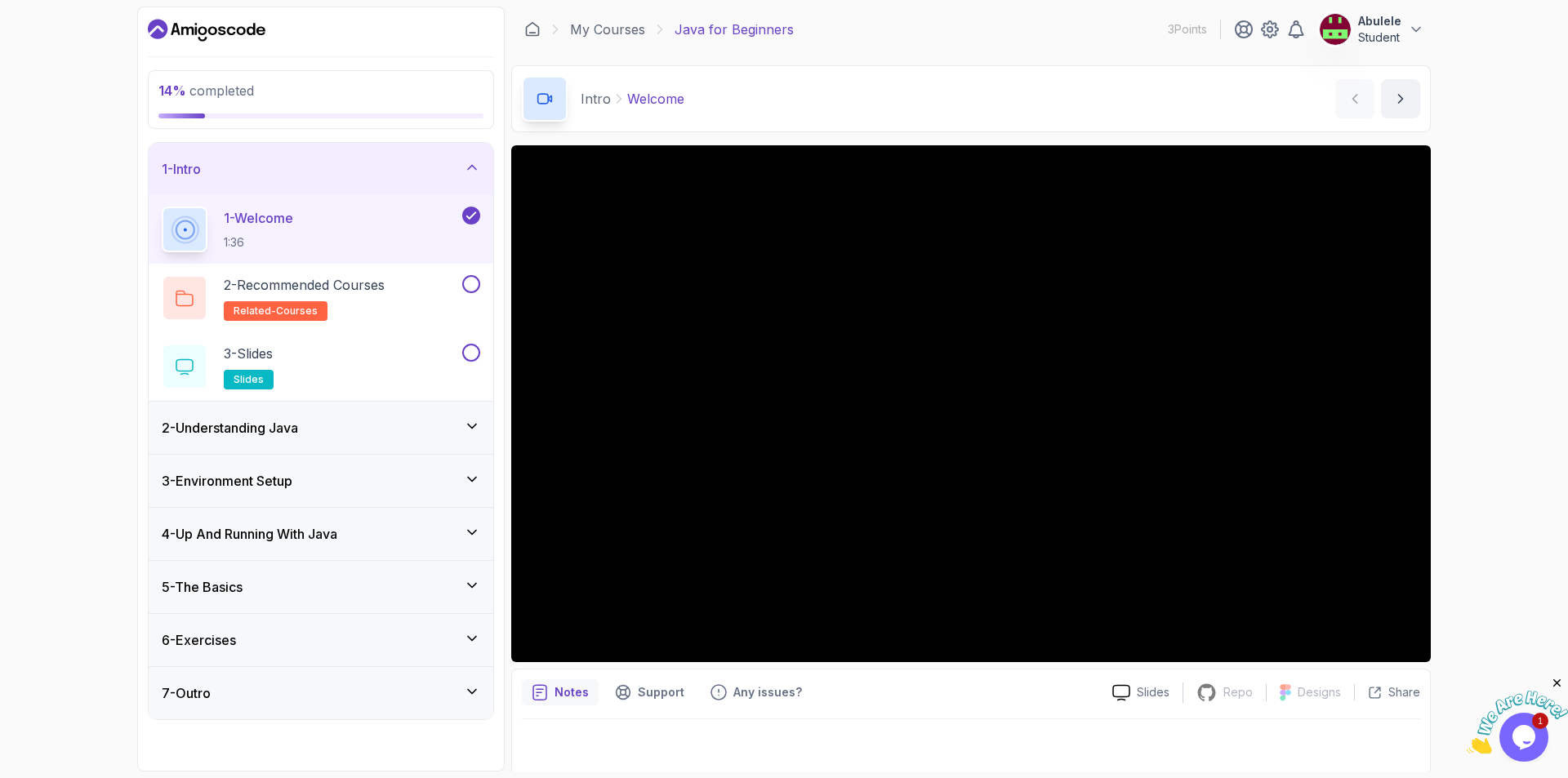
click at [472, 691] on icon at bounding box center [471, 691] width 16 height 16
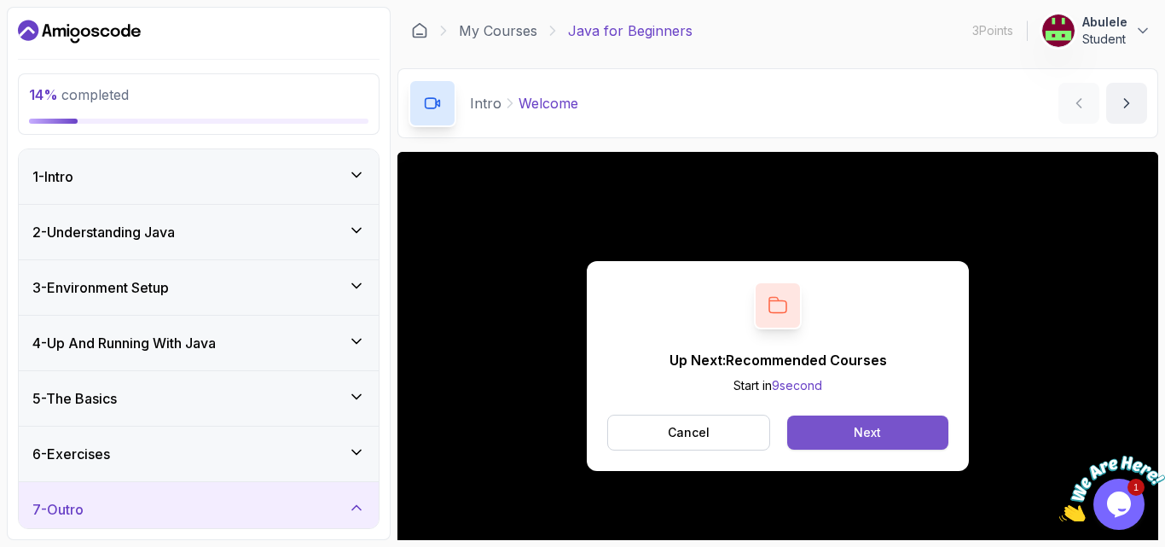
click at [883, 432] on button "Next" at bounding box center [867, 432] width 161 height 34
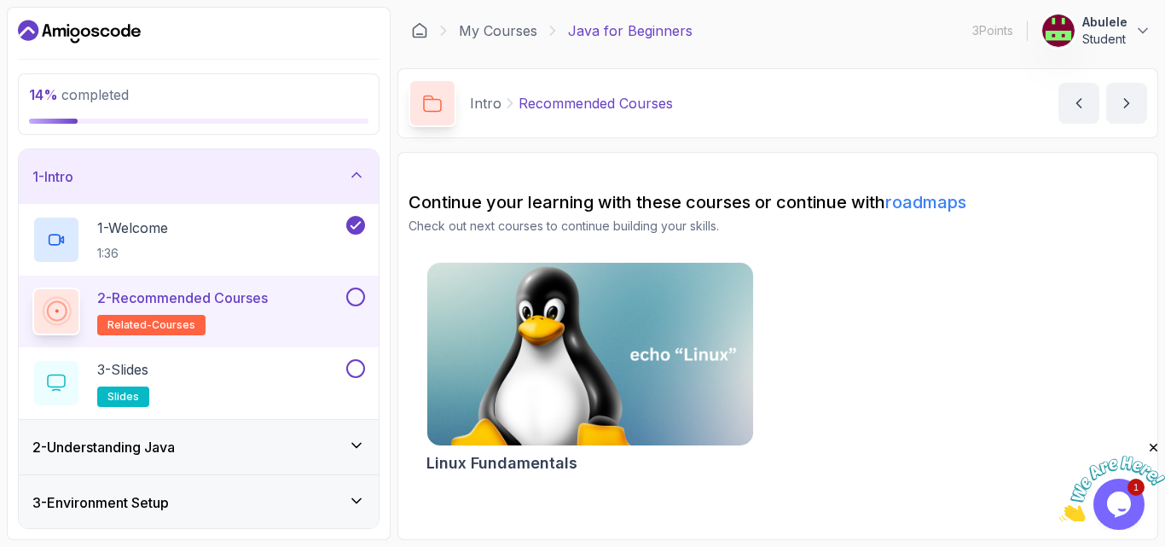
click at [645, 374] on img at bounding box center [590, 354] width 342 height 192
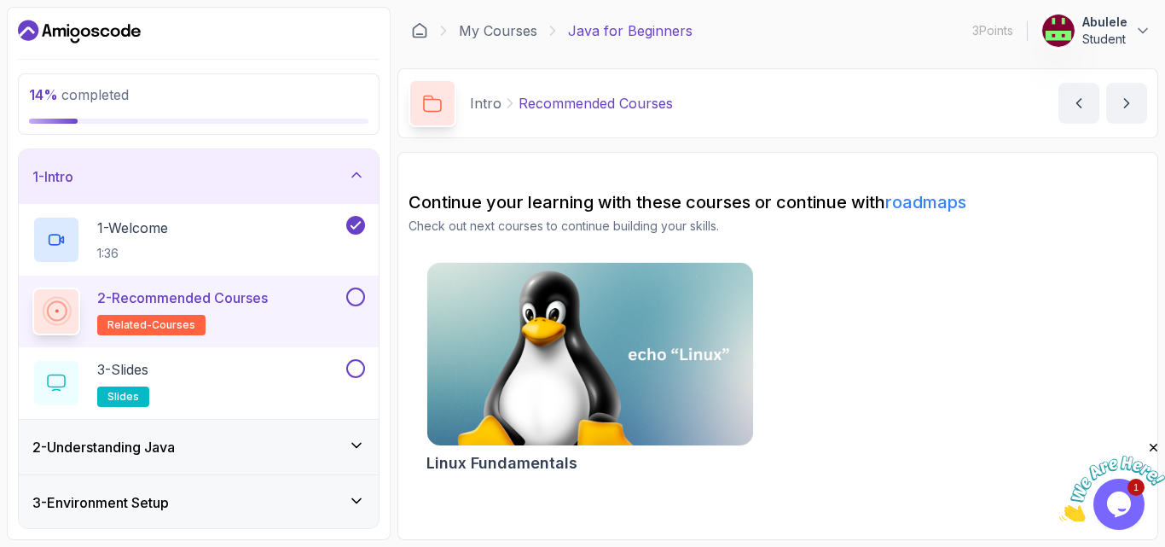
click at [302, 310] on div "2 - Recommended Courses related-courses" at bounding box center [187, 311] width 310 height 48
click at [1129, 96] on icon "next content" at bounding box center [1126, 103] width 17 height 17
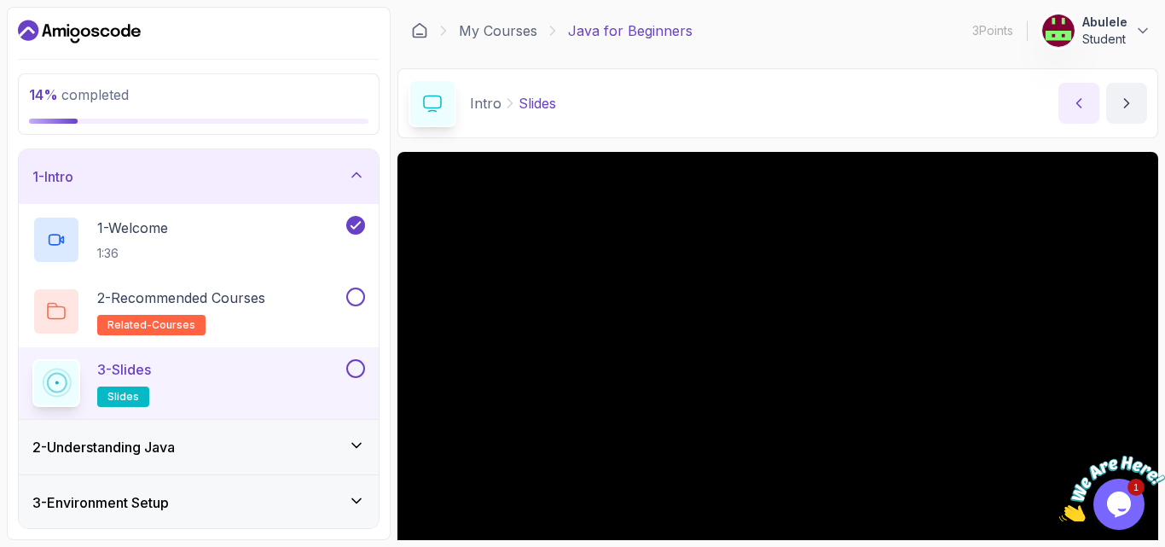
click at [1084, 104] on icon "previous content" at bounding box center [1078, 103] width 17 height 17
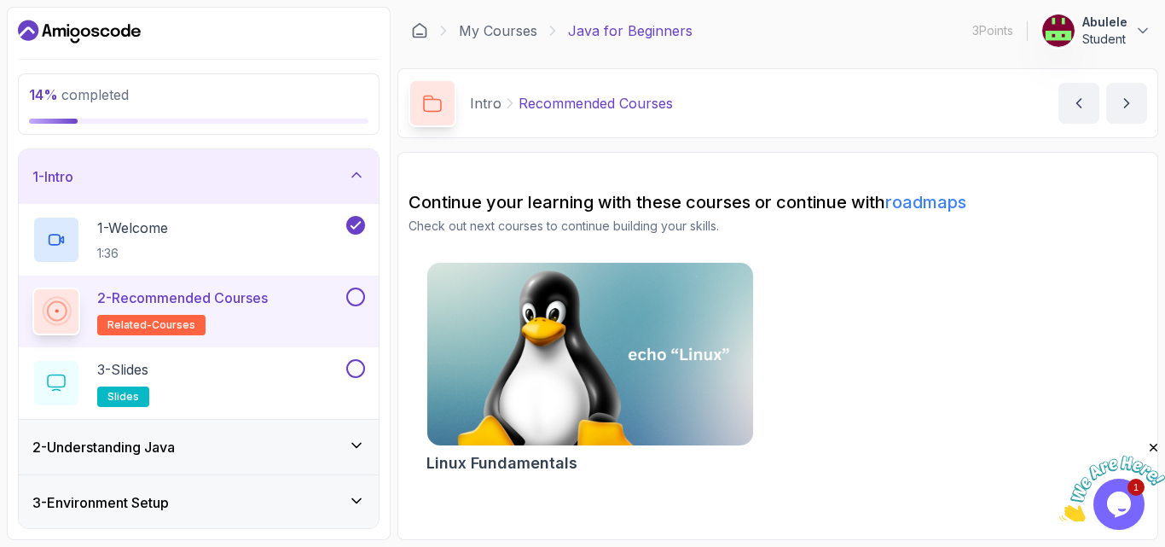
click at [1042, 206] on h2 "Continue your learning with these courses or continue with roadmaps" at bounding box center [778, 202] width 739 height 24
click link "roadmaps"
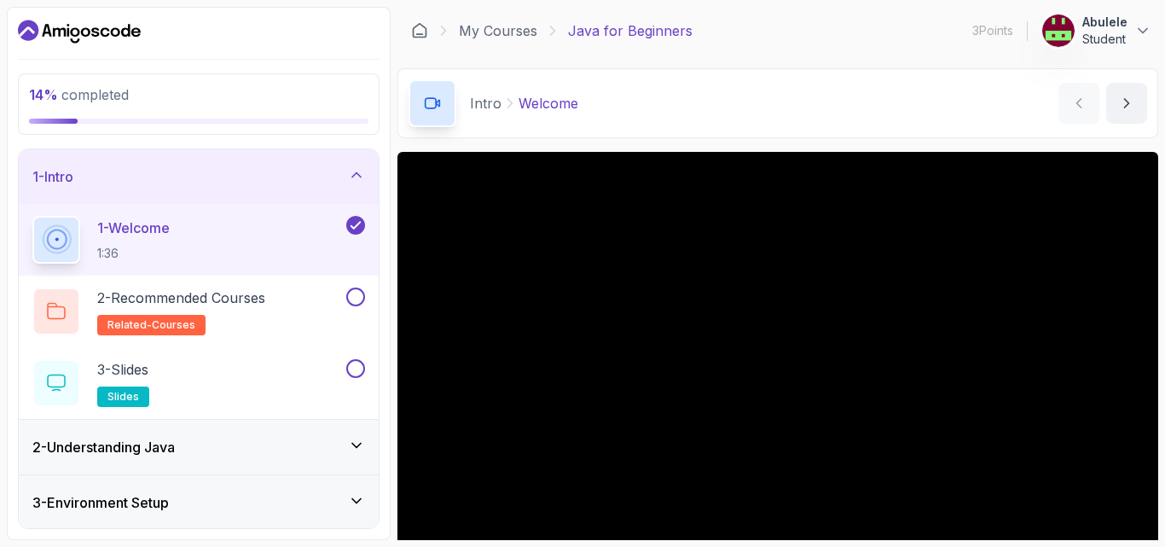
scroll to position [159, 0]
